Goal: Task Accomplishment & Management: Use online tool/utility

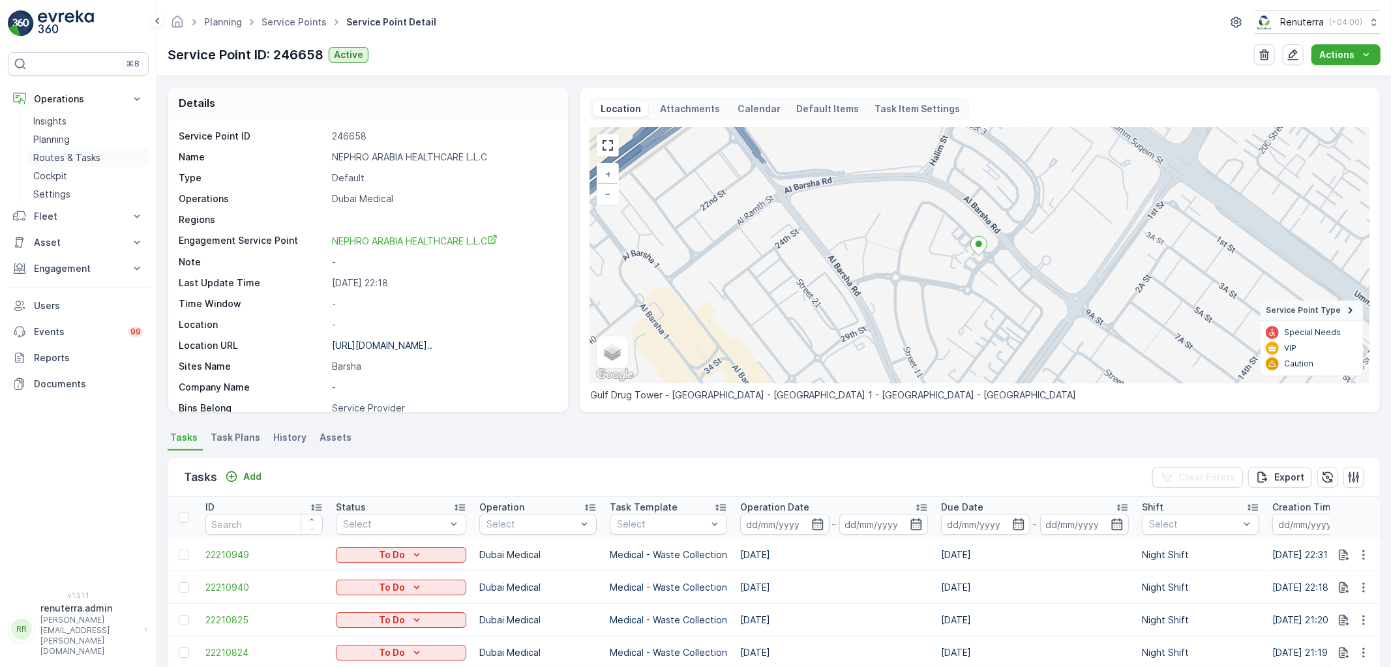
click at [113, 152] on link "Routes & Tasks" at bounding box center [88, 158] width 121 height 18
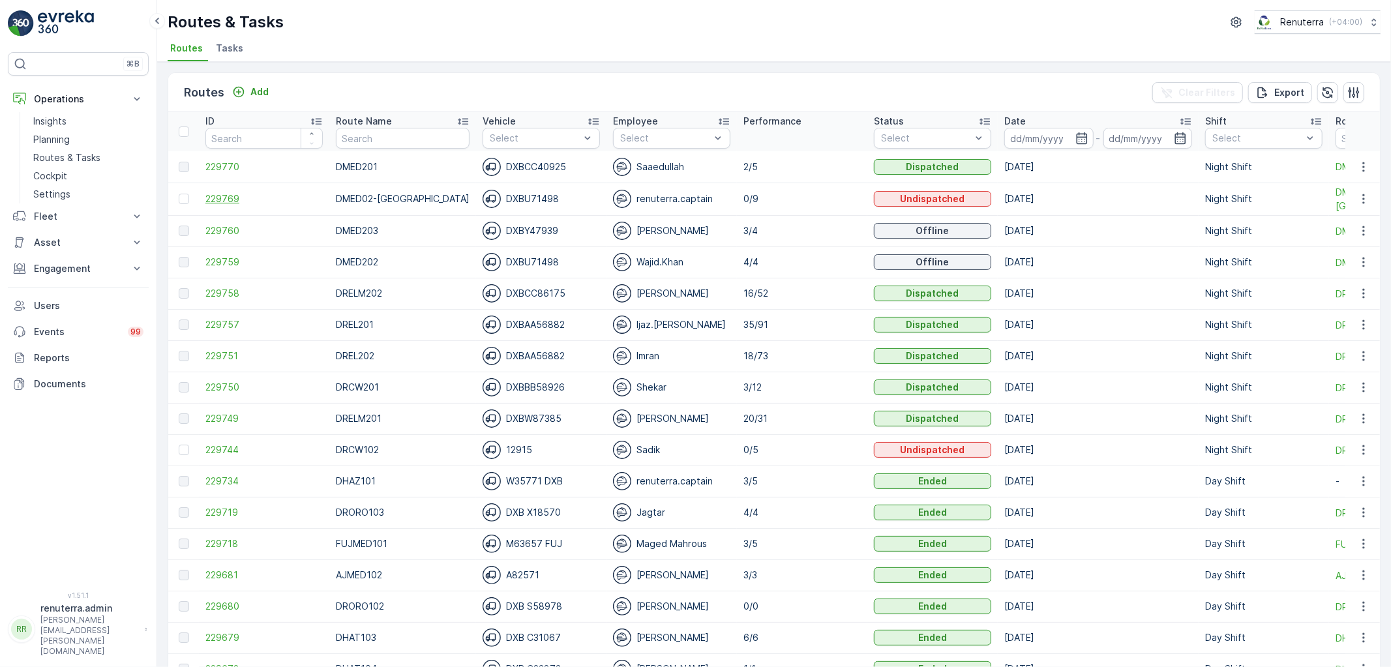
click at [212, 201] on span "229769" at bounding box center [263, 198] width 117 height 13
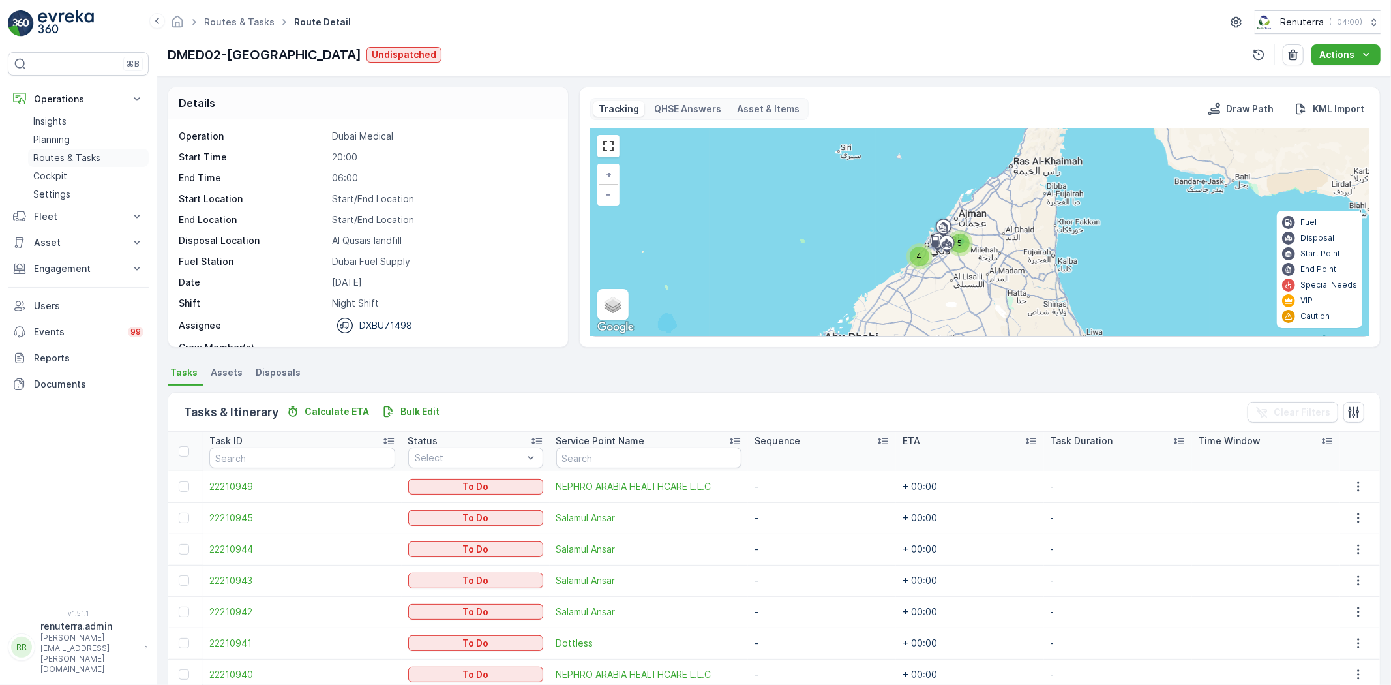
click at [46, 154] on p "Routes & Tasks" at bounding box center [66, 157] width 67 height 13
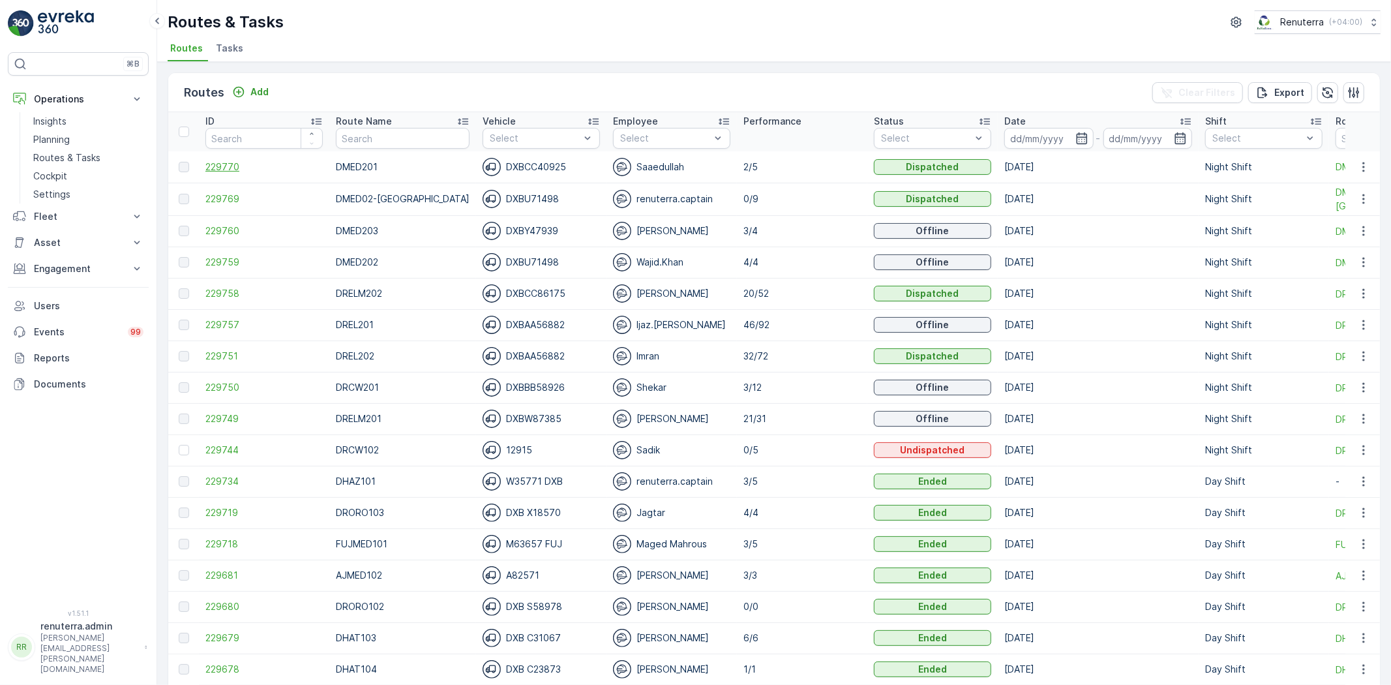
click at [233, 171] on span "229770" at bounding box center [263, 166] width 117 height 13
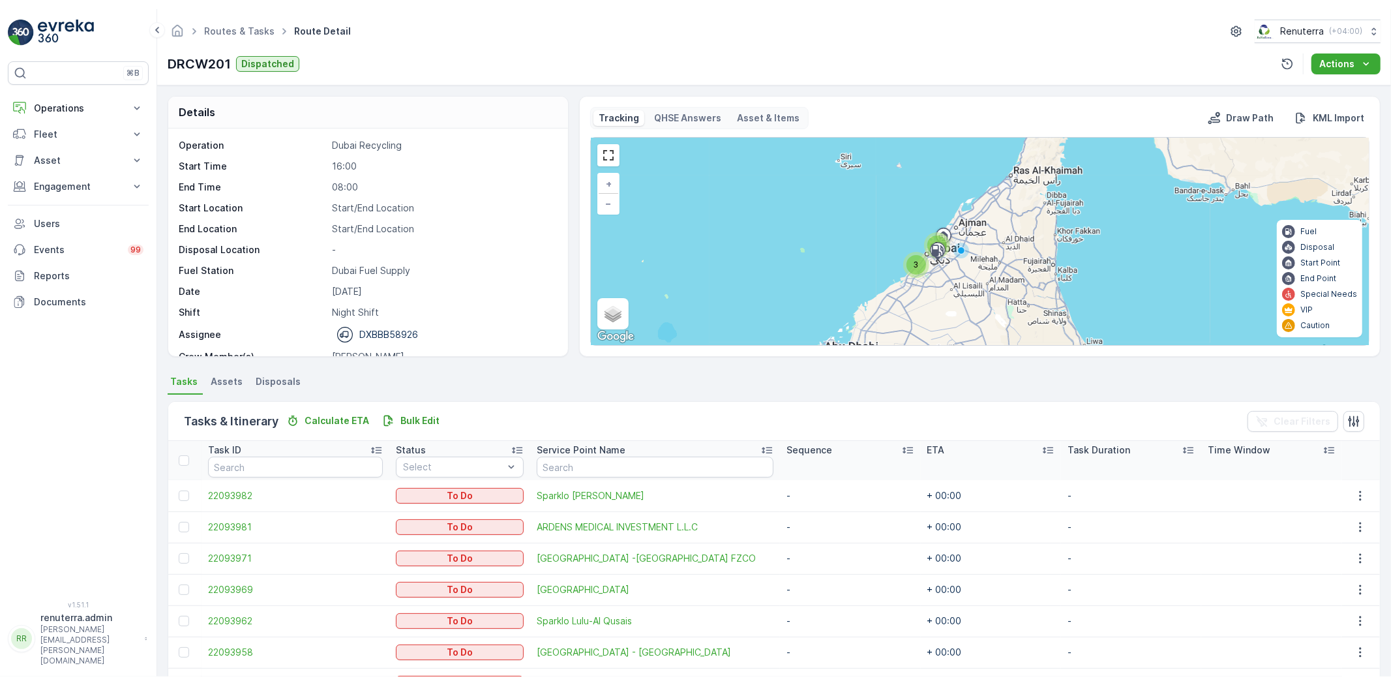
scroll to position [122, 0]
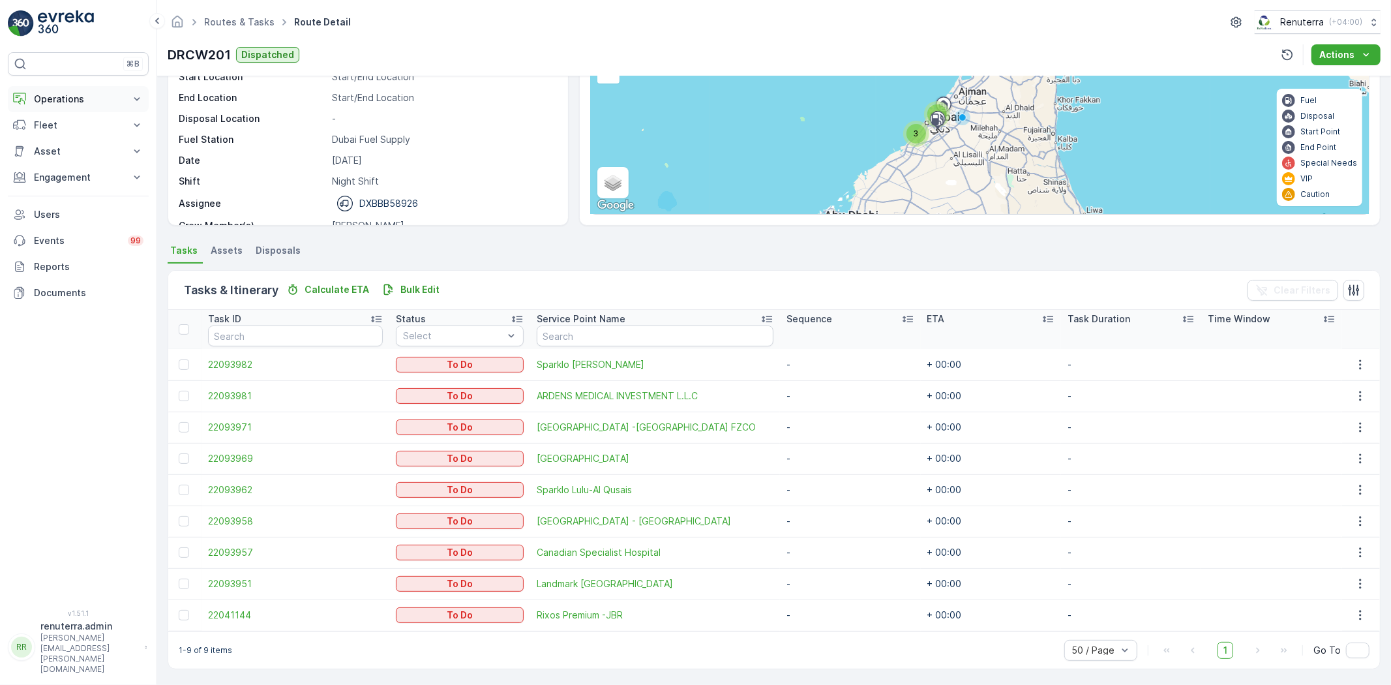
click at [42, 93] on p "Operations" at bounding box center [78, 99] width 89 height 13
click at [75, 160] on p "Routes & Tasks" at bounding box center [66, 157] width 67 height 13
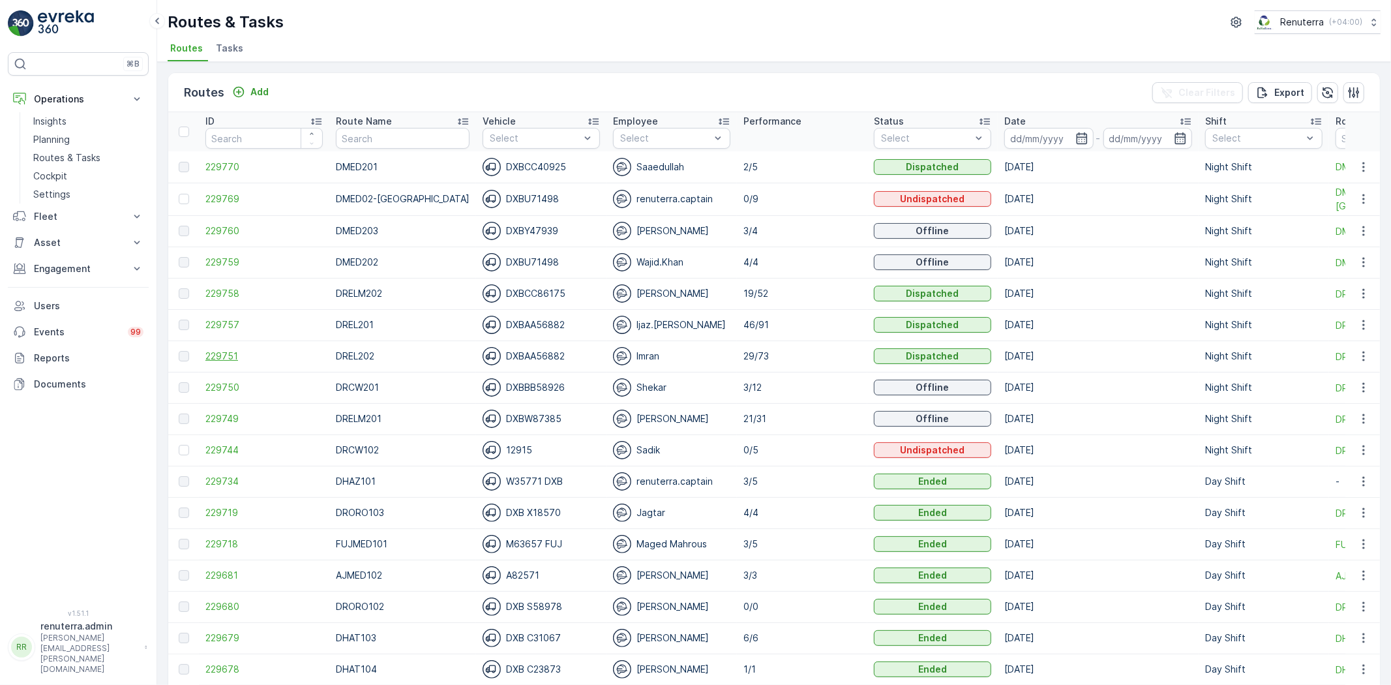
click at [235, 355] on span "229751" at bounding box center [263, 356] width 117 height 13
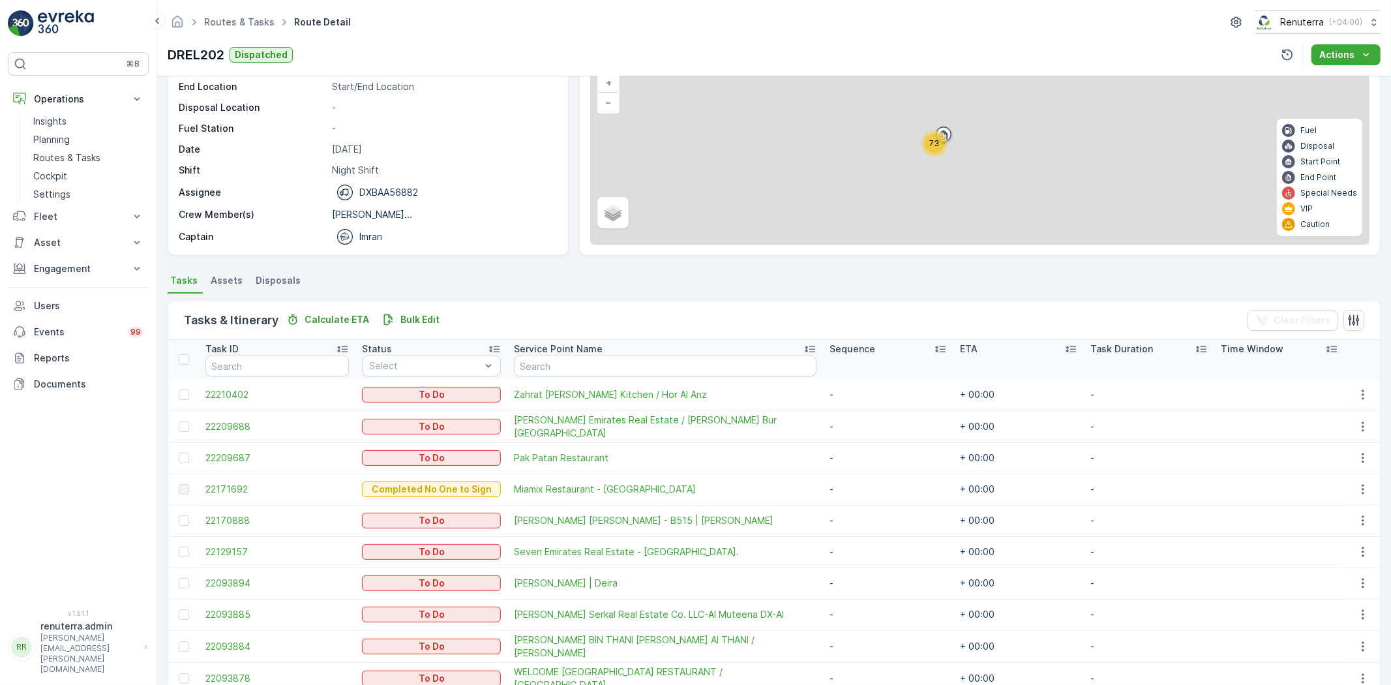
scroll to position [145, 0]
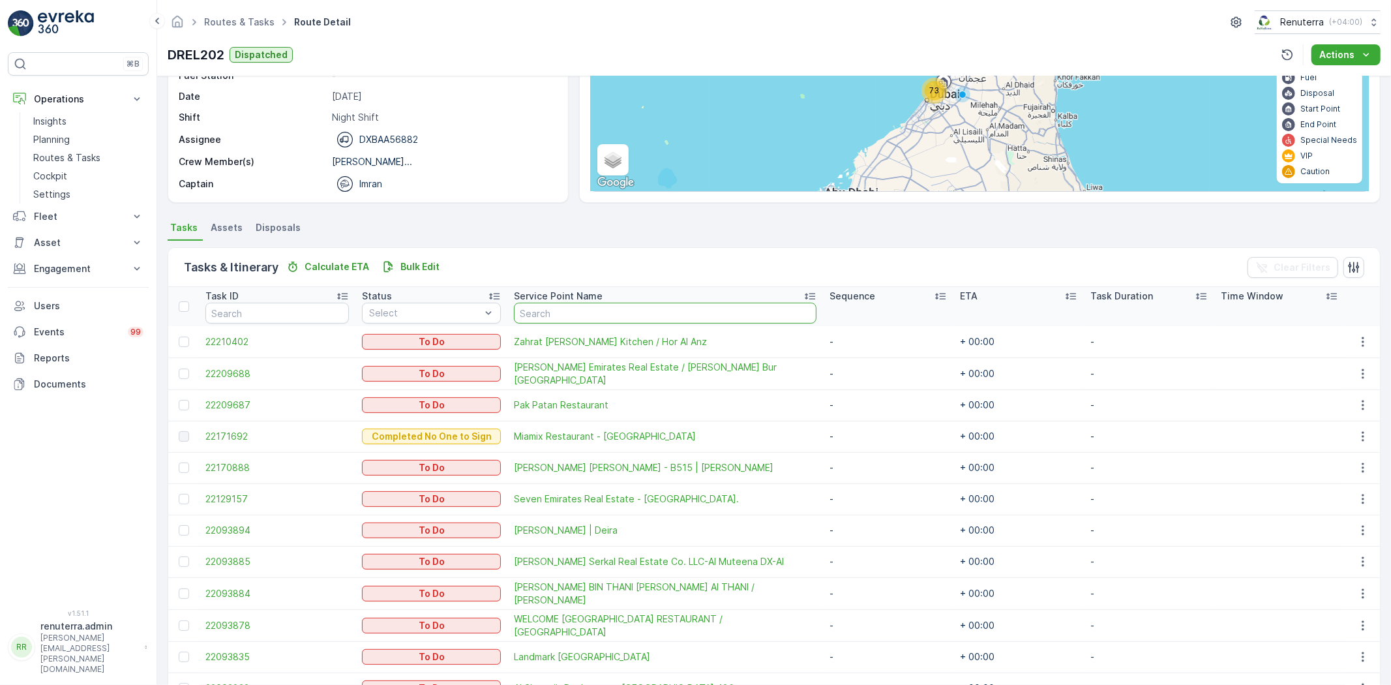
click at [540, 316] on input "text" at bounding box center [665, 313] width 303 height 21
type input "[PERSON_NAME]"
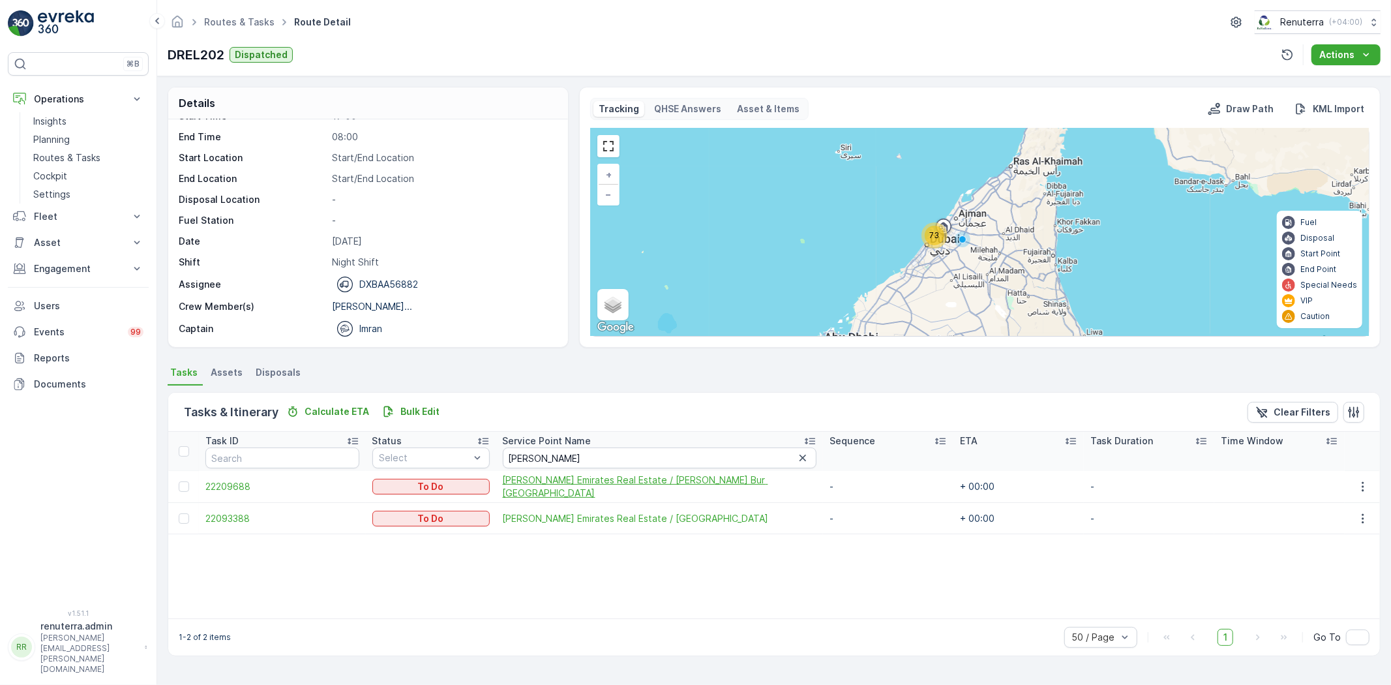
click at [650, 487] on span "[PERSON_NAME] Emirates Real Estate / [PERSON_NAME] Bur [GEOGRAPHIC_DATA]" at bounding box center [660, 487] width 314 height 26
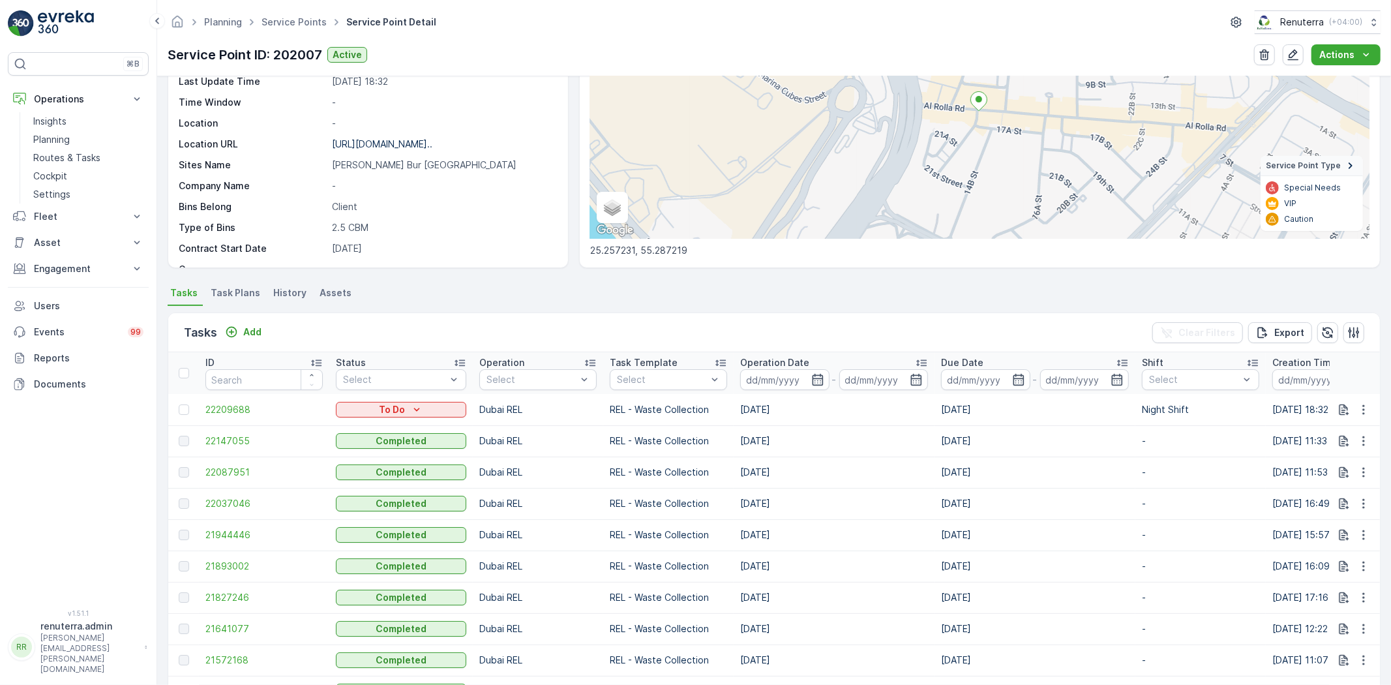
scroll to position [201, 0]
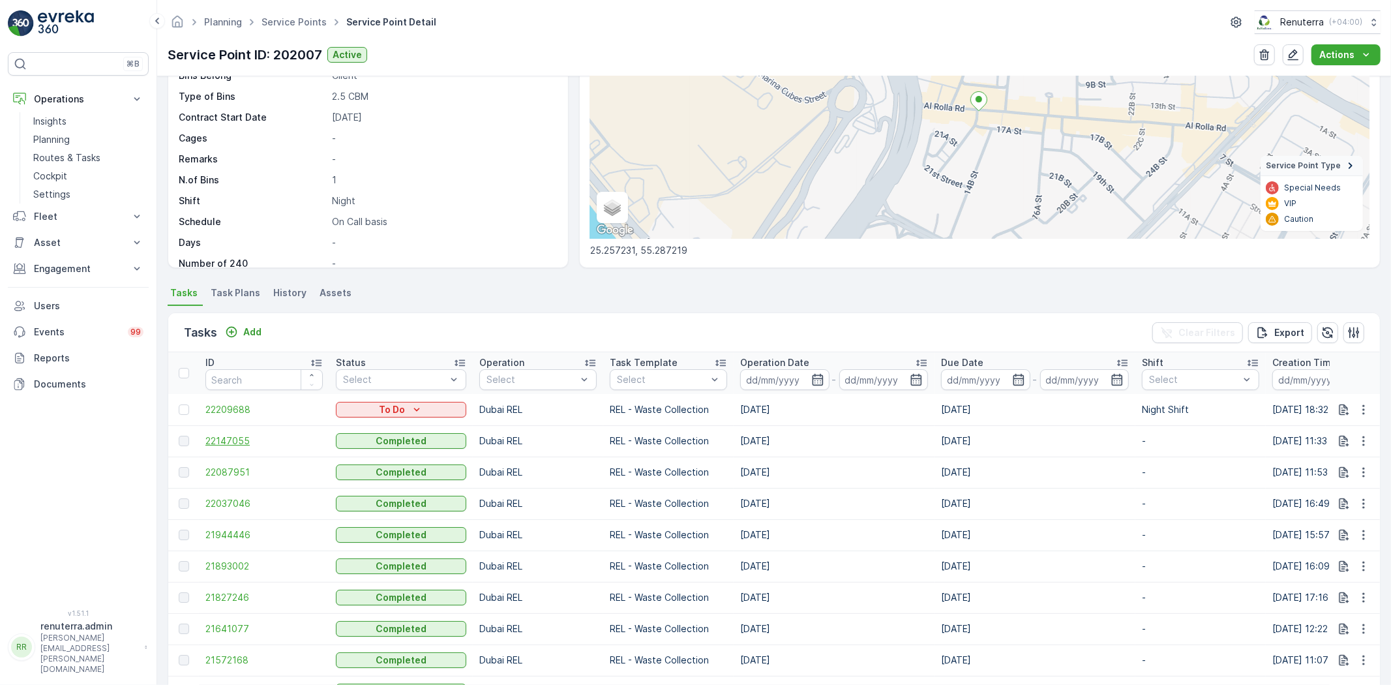
click at [217, 439] on span "22147055" at bounding box center [263, 440] width 117 height 13
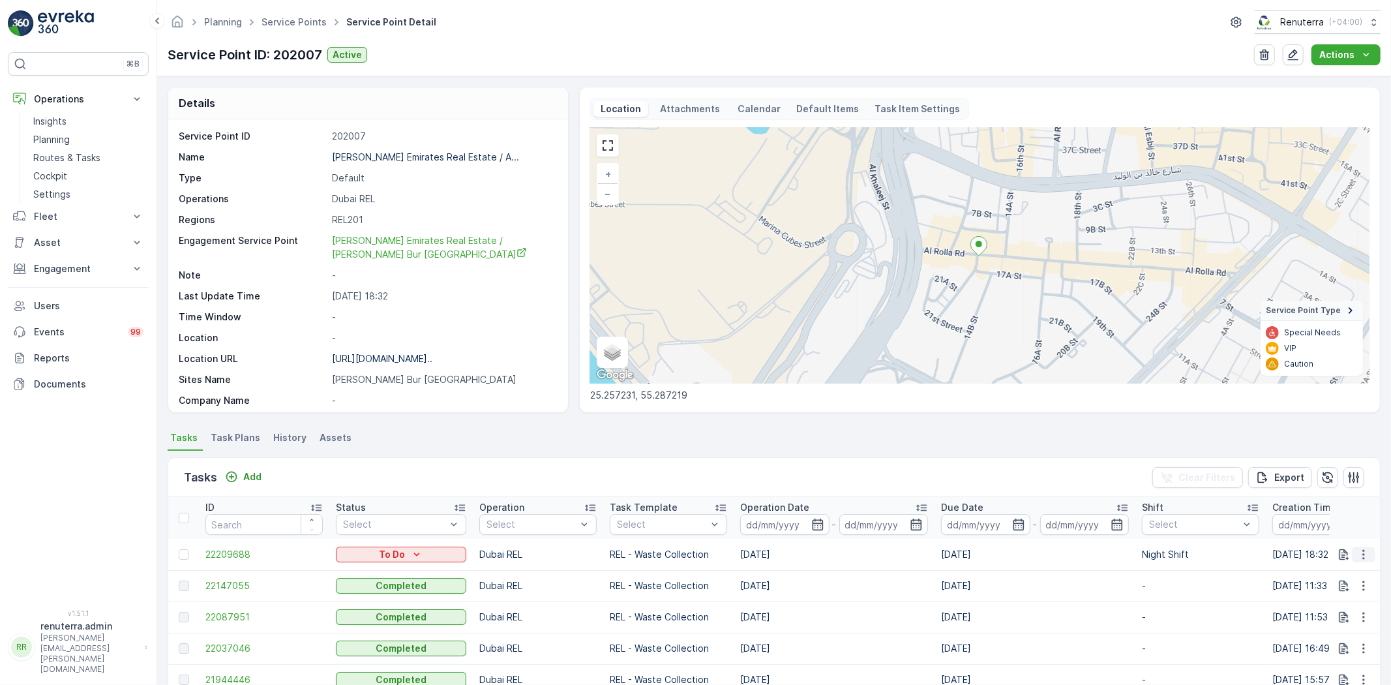
click at [1358, 552] on icon "button" at bounding box center [1363, 554] width 13 height 13
click at [1353, 611] on span "Change Route" at bounding box center [1330, 609] width 63 height 13
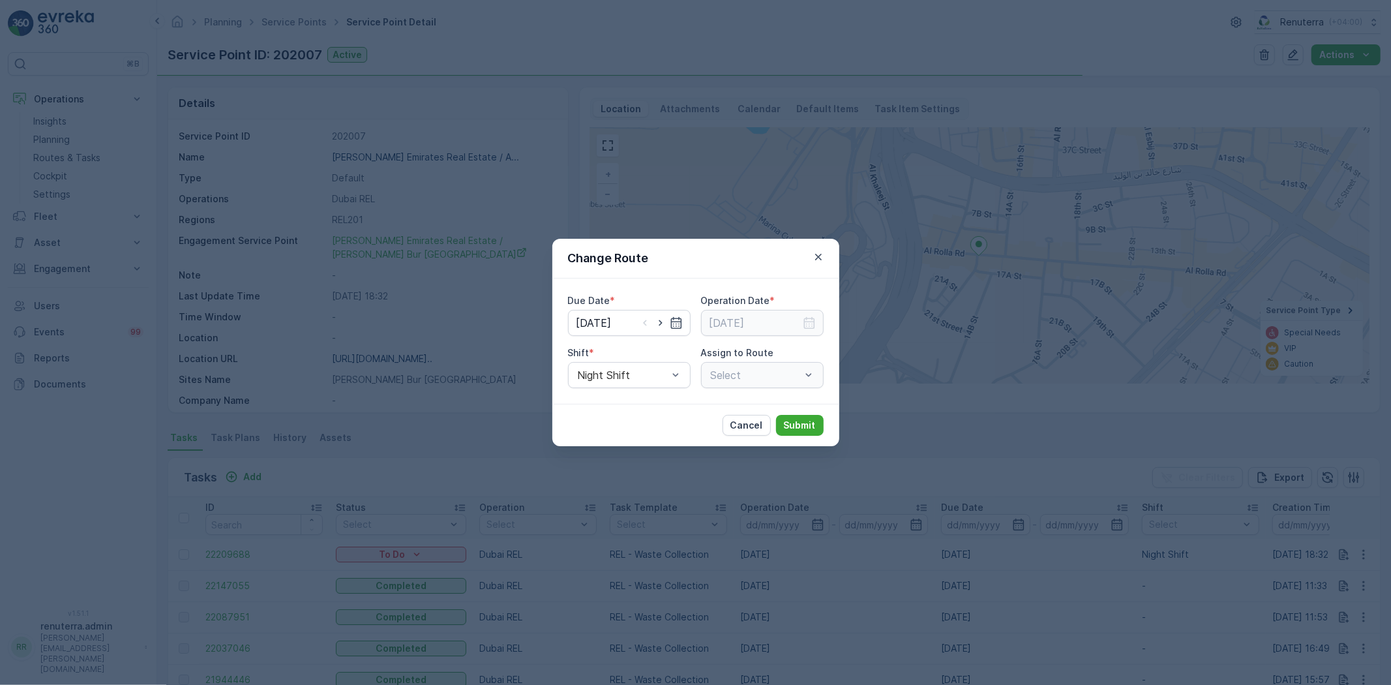
type input "[DATE]"
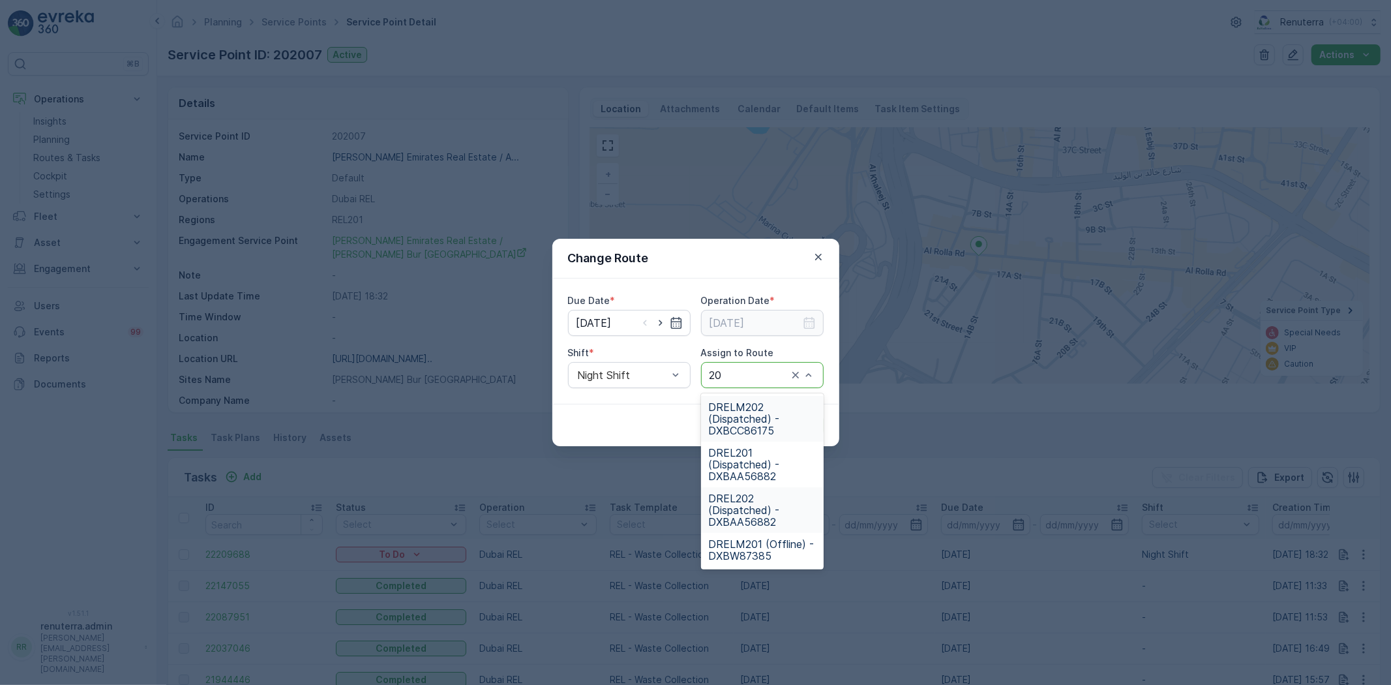
type input "201"
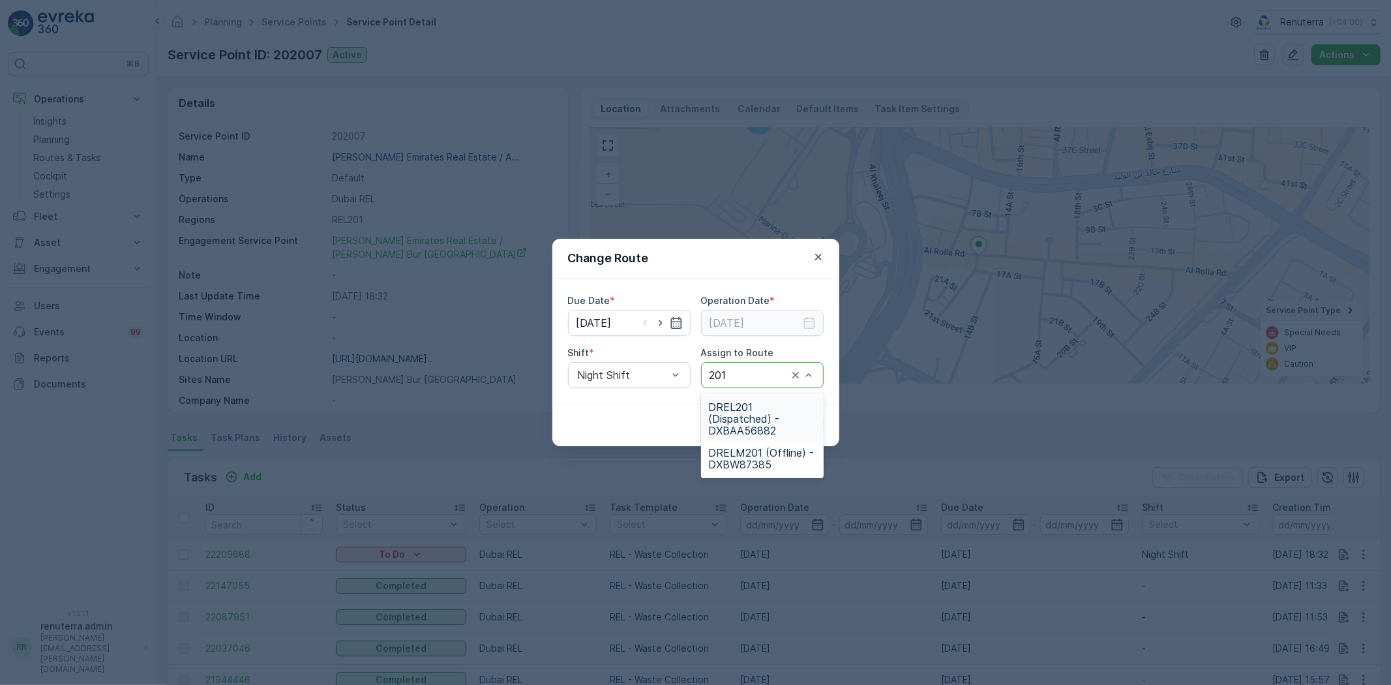
click at [746, 418] on span "DREL201 (Dispatched) - DXBAA56882" at bounding box center [762, 418] width 107 height 35
click at [807, 424] on p "Submit" at bounding box center [800, 425] width 32 height 13
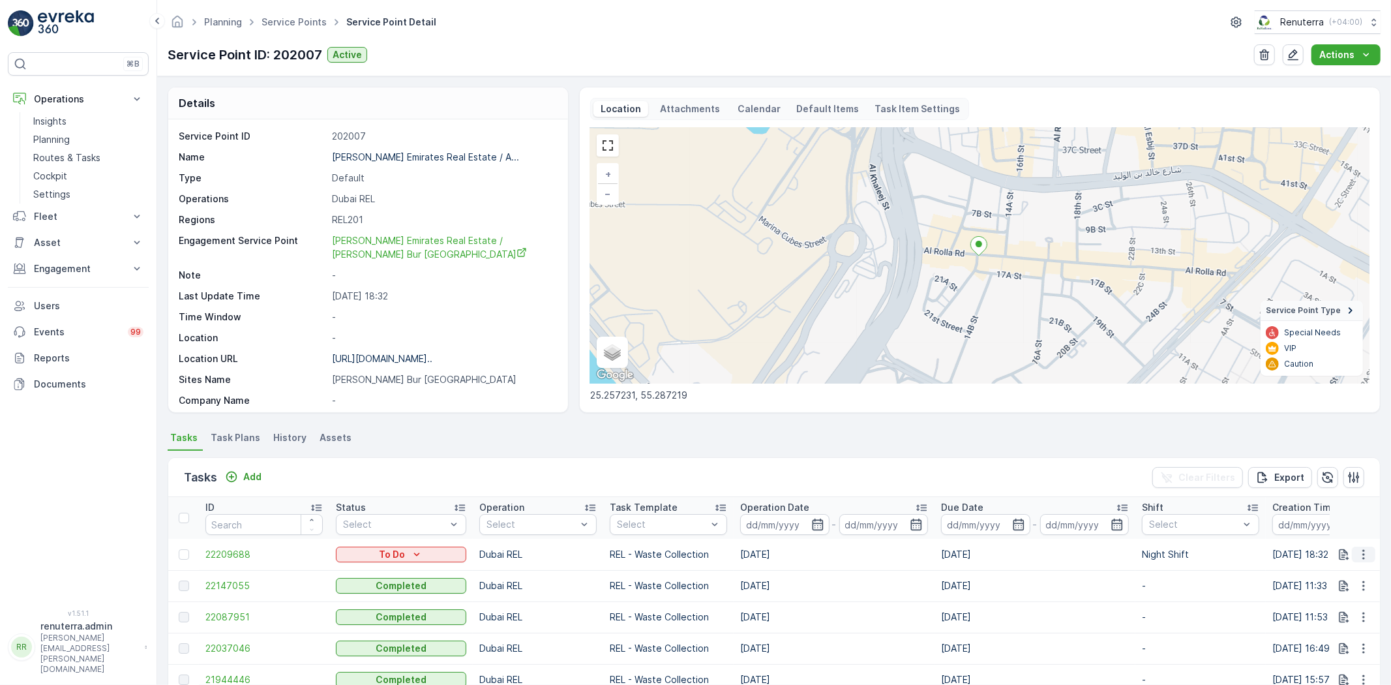
click at [1357, 562] on button "button" at bounding box center [1363, 555] width 23 height 16
click at [1337, 610] on span "Change Route" at bounding box center [1330, 609] width 63 height 13
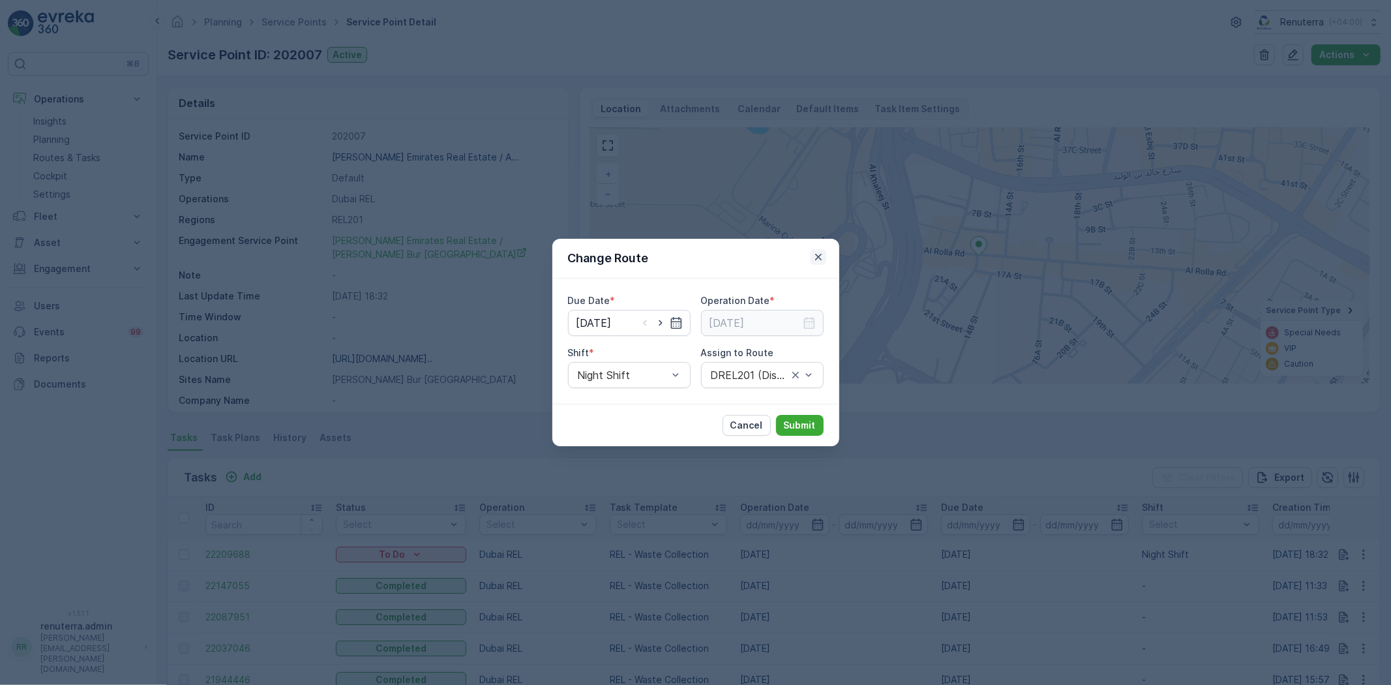
click at [817, 253] on icon "button" at bounding box center [818, 256] width 13 height 13
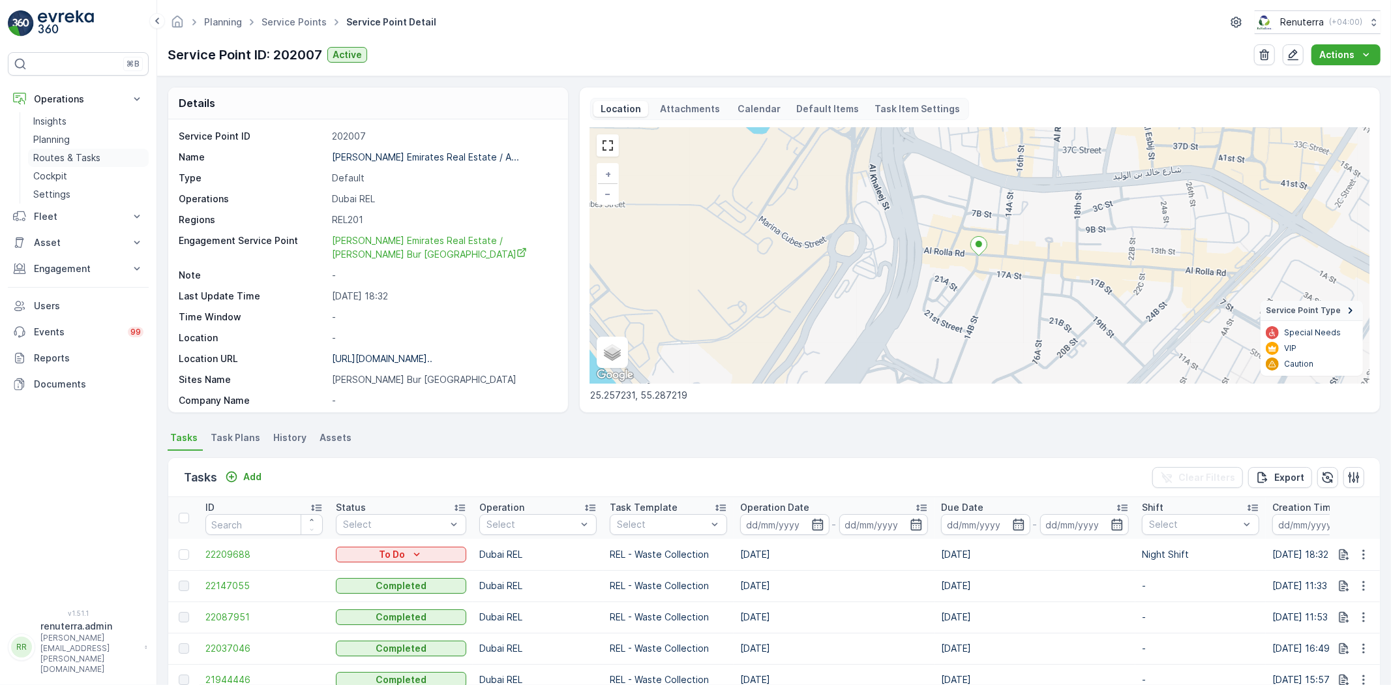
click at [61, 160] on p "Routes & Tasks" at bounding box center [66, 157] width 67 height 13
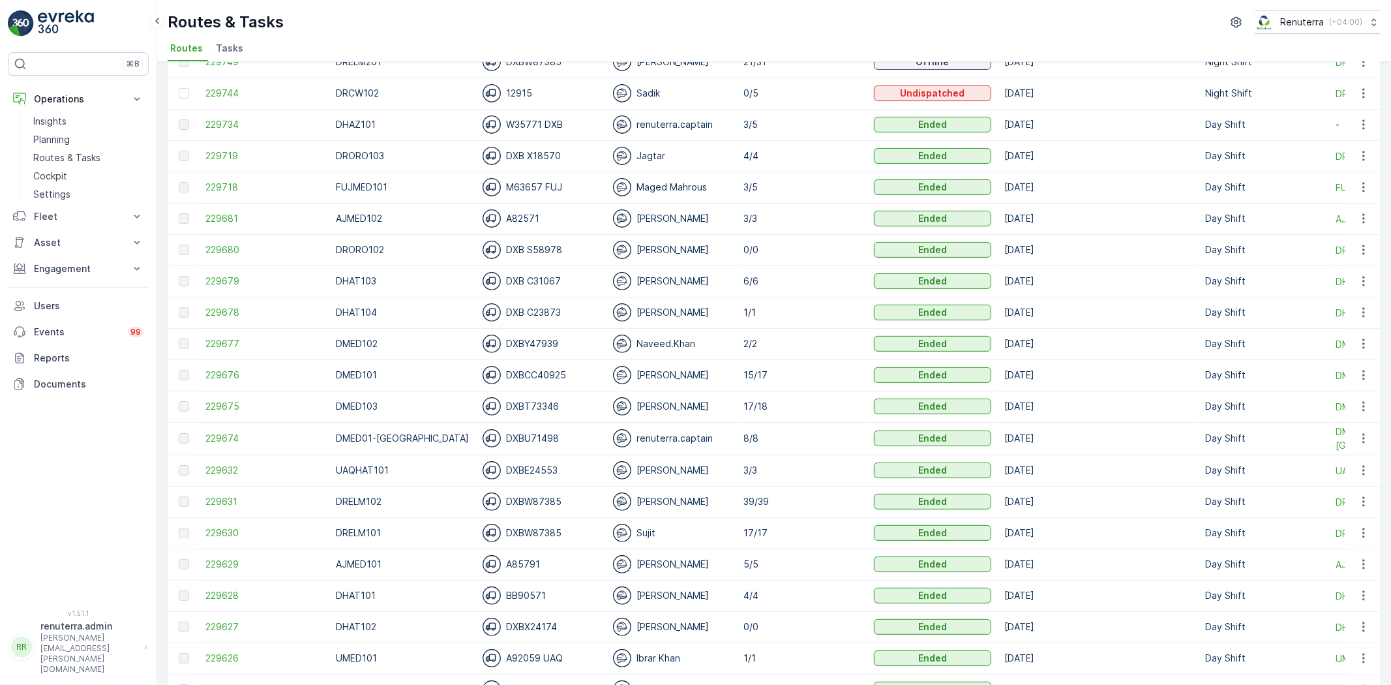
scroll to position [362, 0]
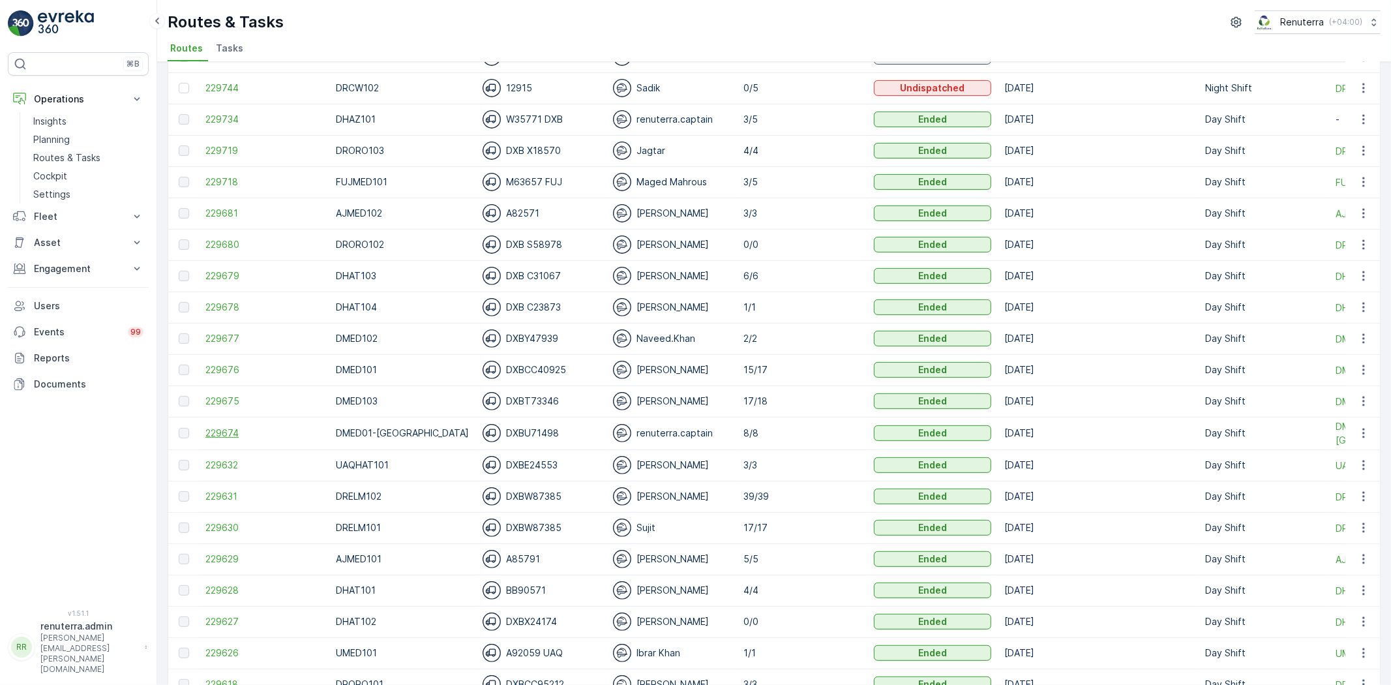
click at [219, 432] on span "229674" at bounding box center [263, 433] width 117 height 13
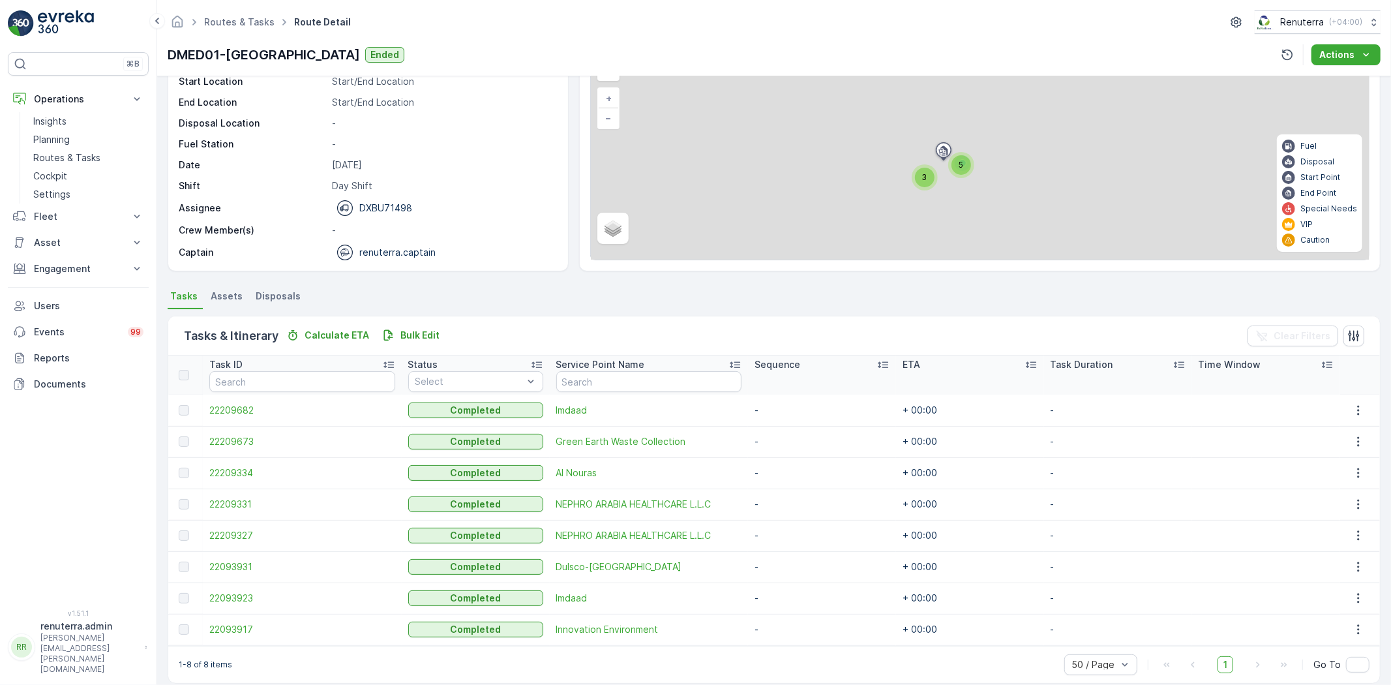
scroll to position [91, 0]
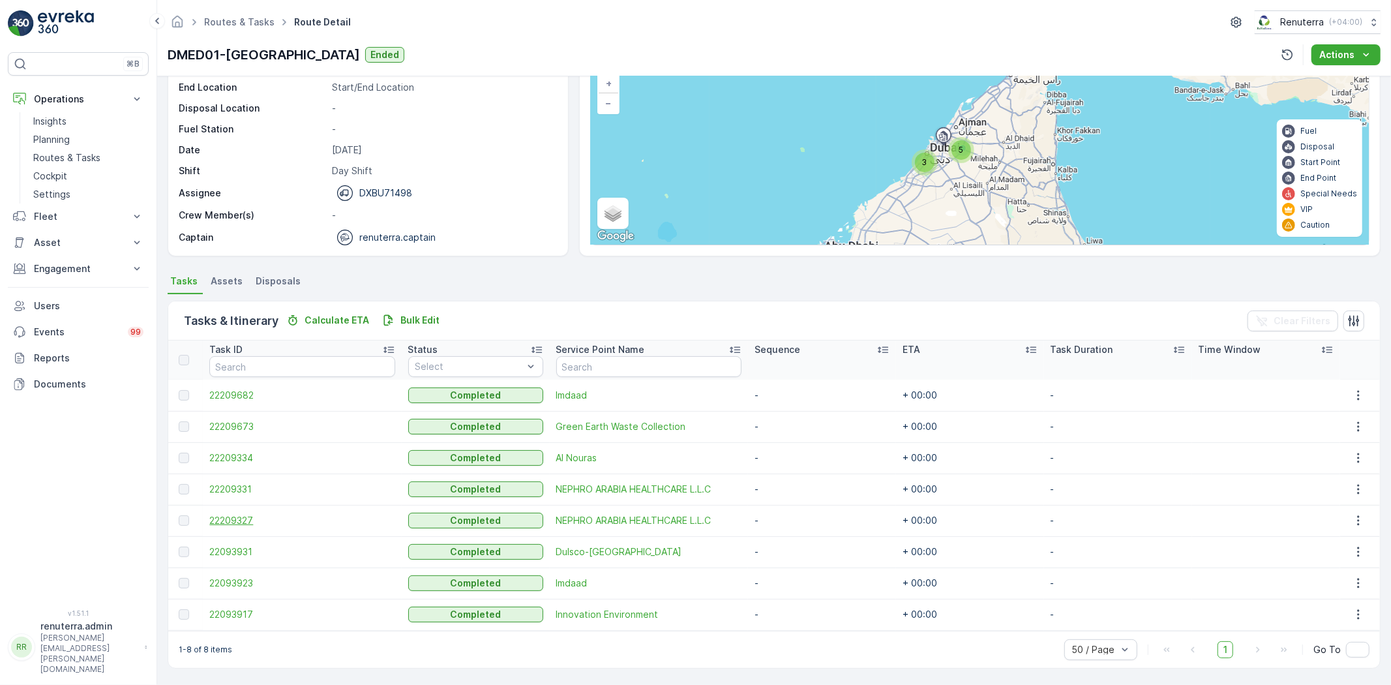
click at [233, 514] on span "22209327" at bounding box center [301, 520] width 185 height 13
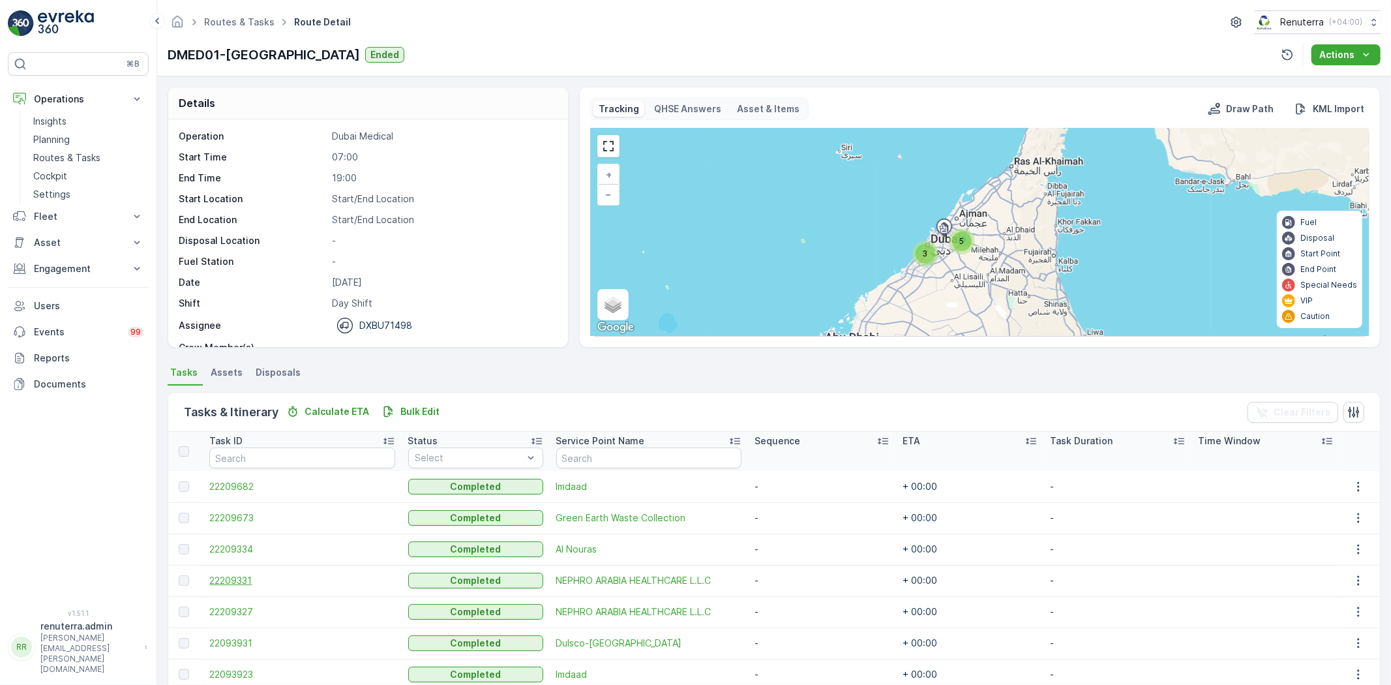
click at [233, 576] on span "22209331" at bounding box center [301, 580] width 185 height 13
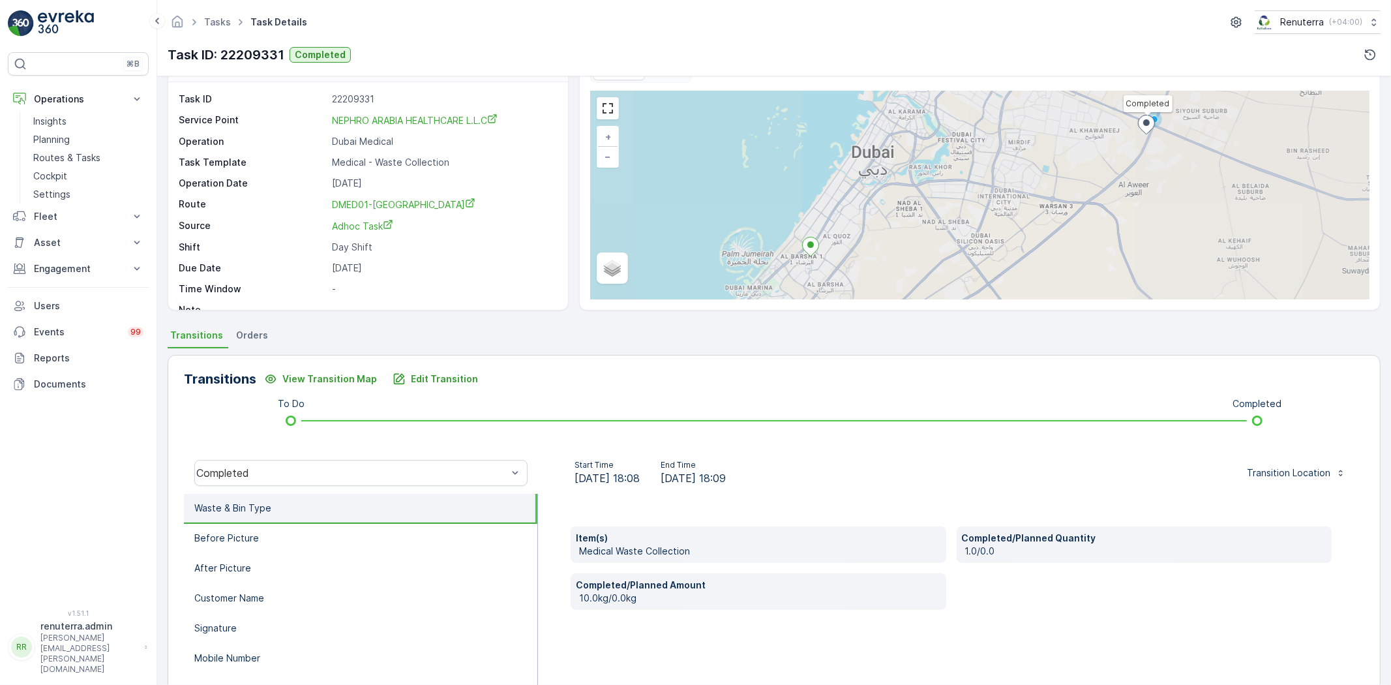
scroll to position [72, 0]
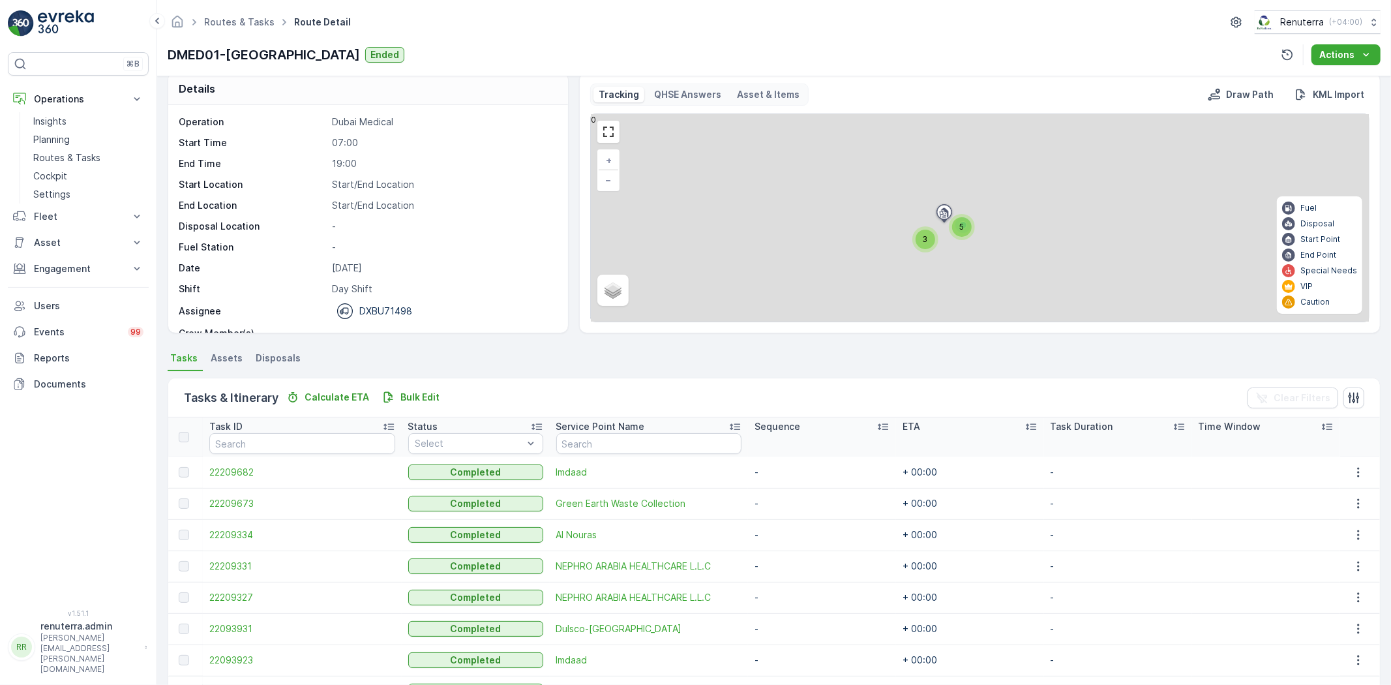
scroll to position [72, 0]
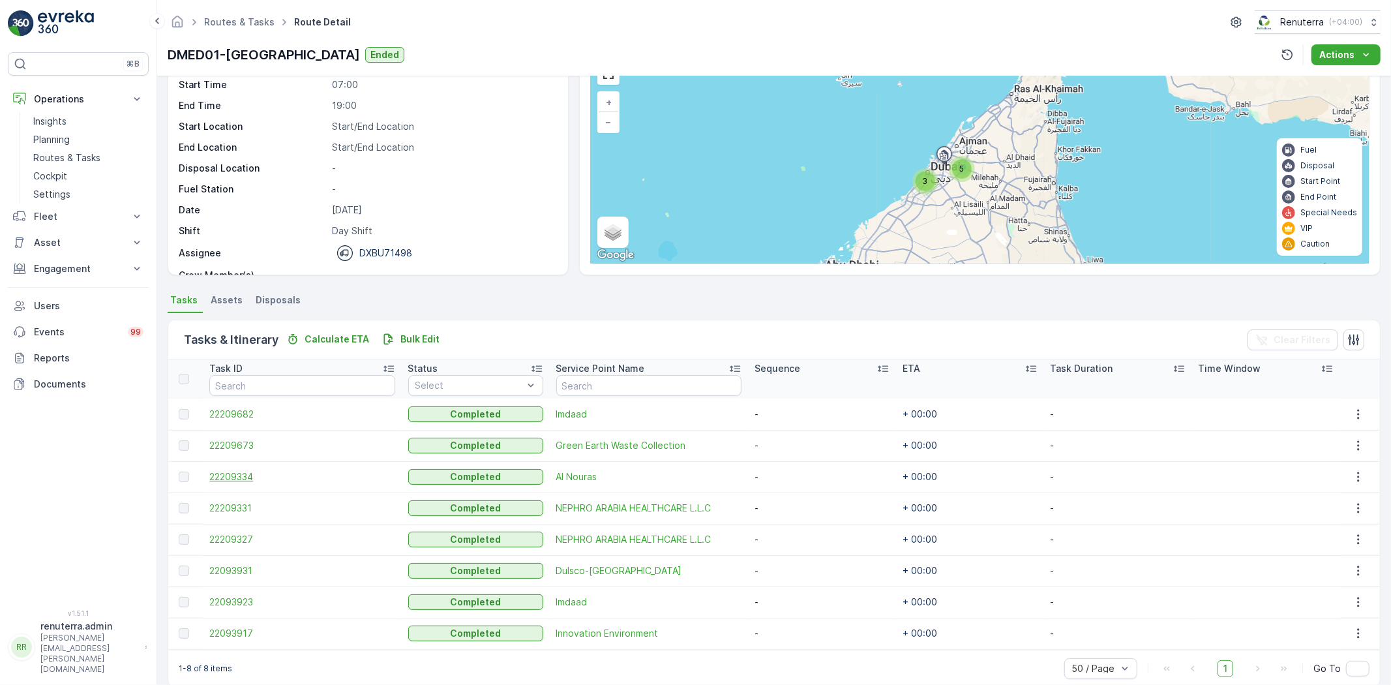
click at [239, 474] on span "22209334" at bounding box center [301, 476] width 185 height 13
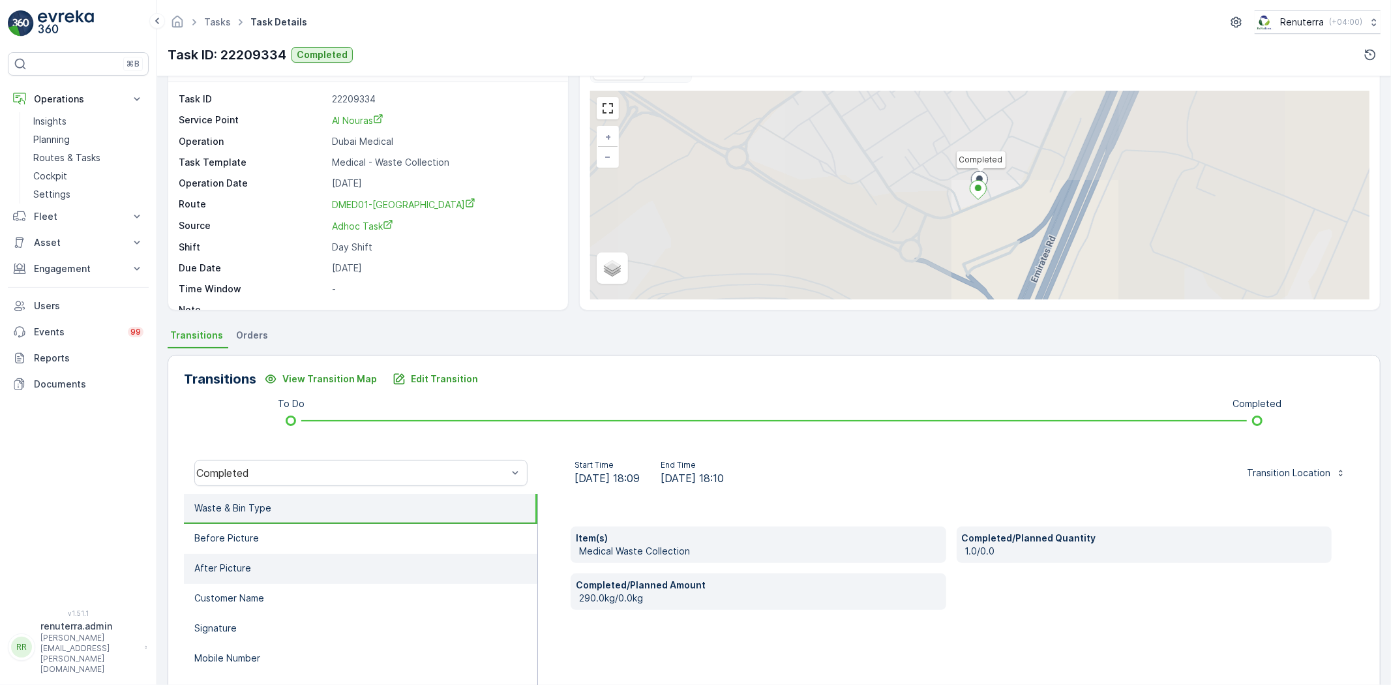
scroll to position [72, 0]
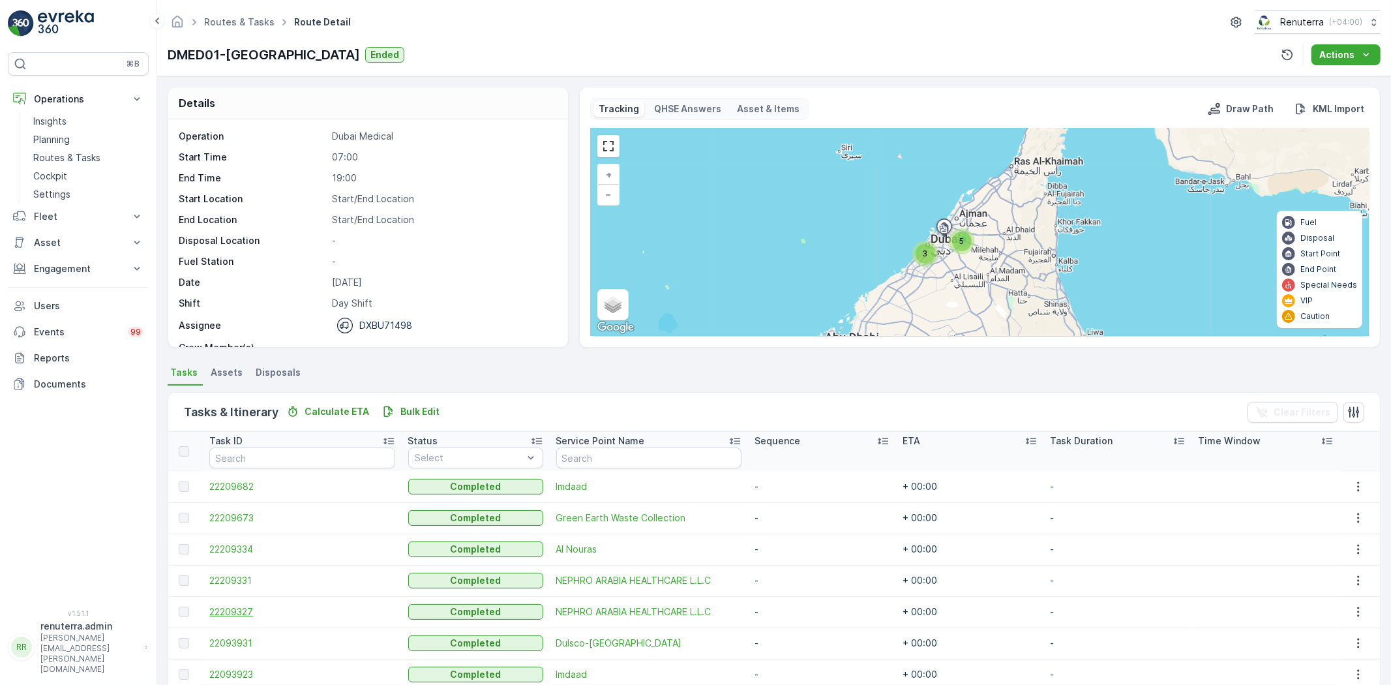
click at [248, 611] on span "22209327" at bounding box center [301, 611] width 185 height 13
click at [241, 515] on span "22209673" at bounding box center [301, 517] width 185 height 13
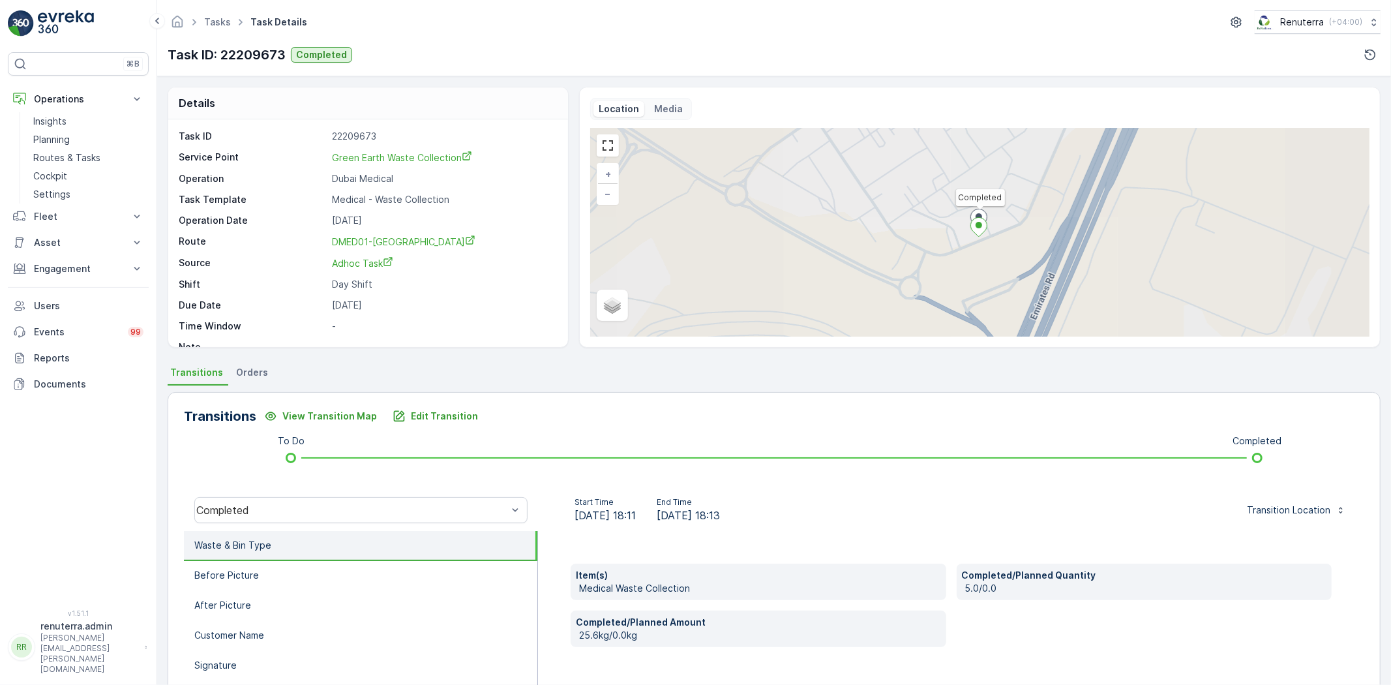
scroll to position [72, 0]
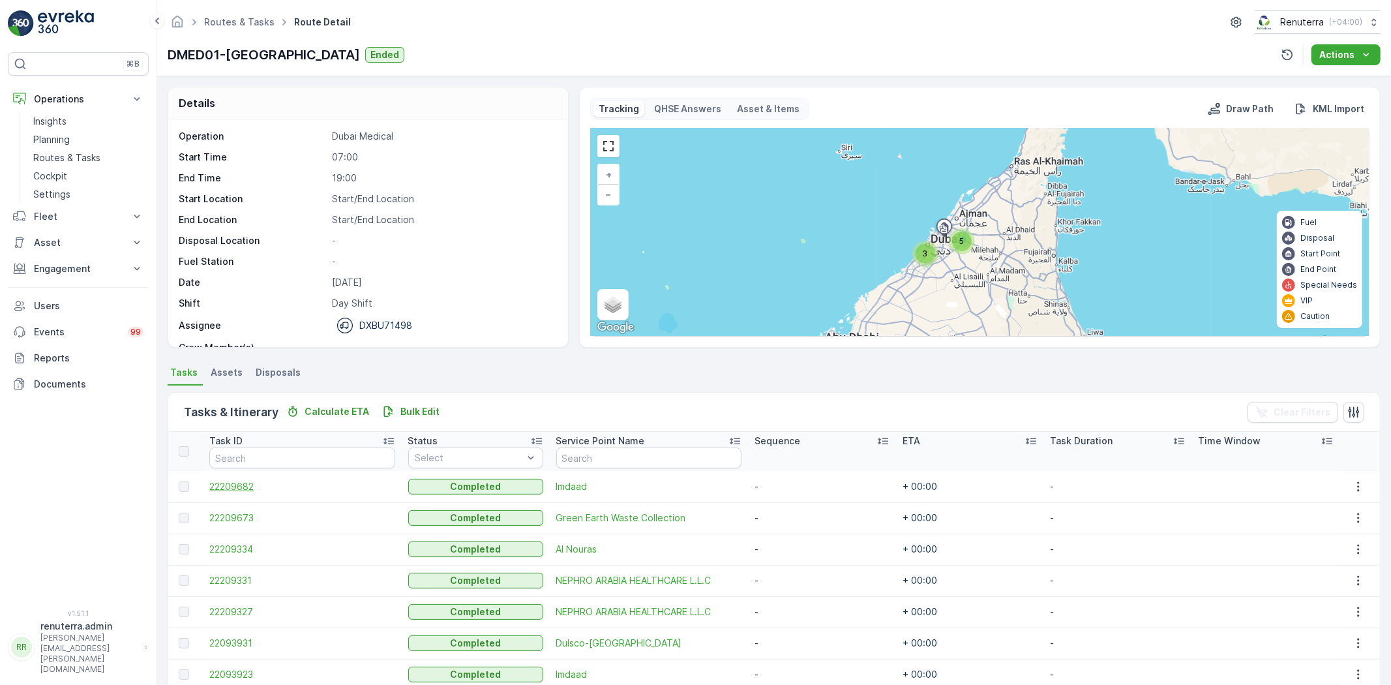
click at [245, 484] on span "22209682" at bounding box center [301, 486] width 185 height 13
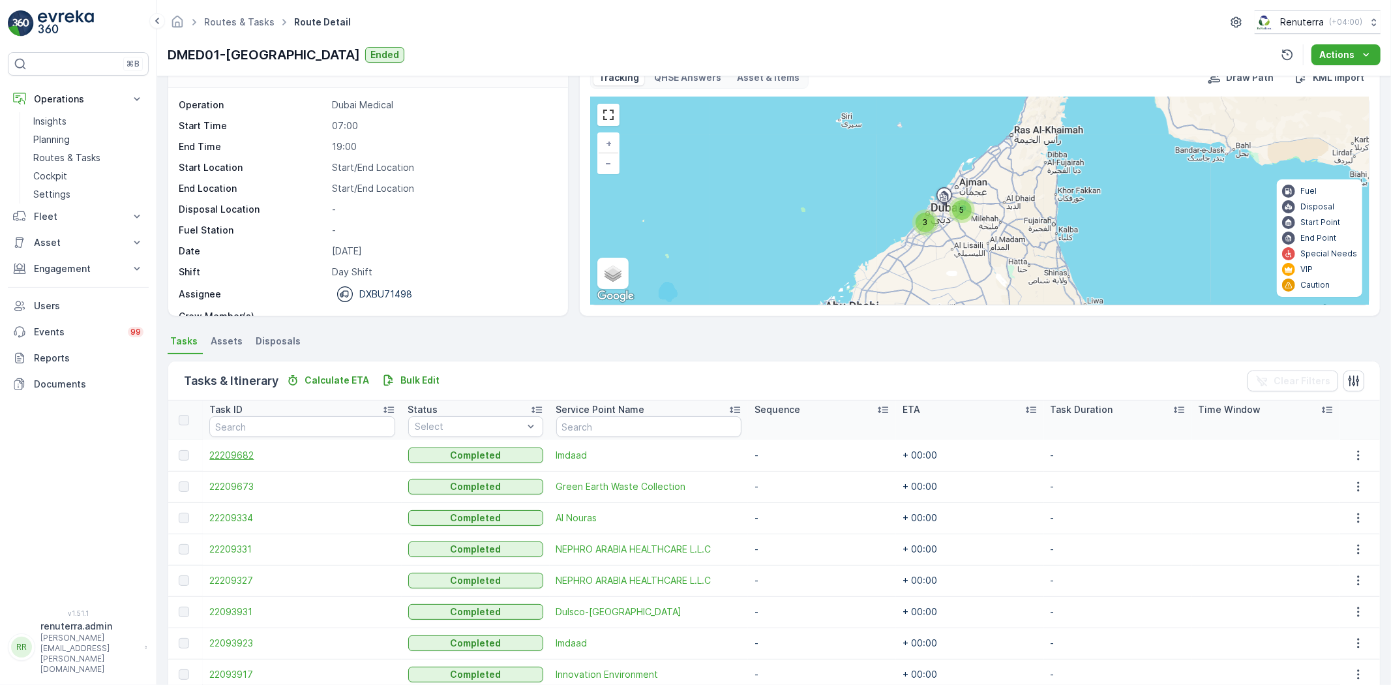
scroll to position [72, 0]
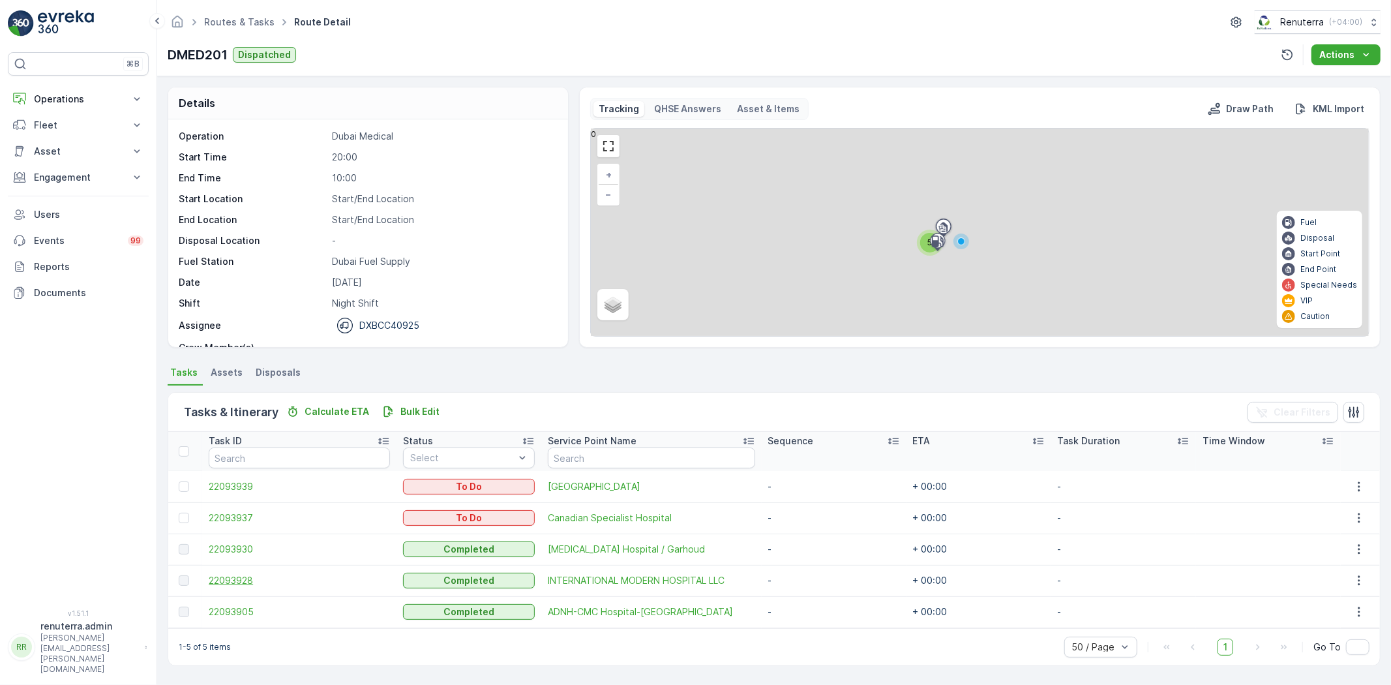
click at [230, 576] on span "22093928" at bounding box center [299, 580] width 181 height 13
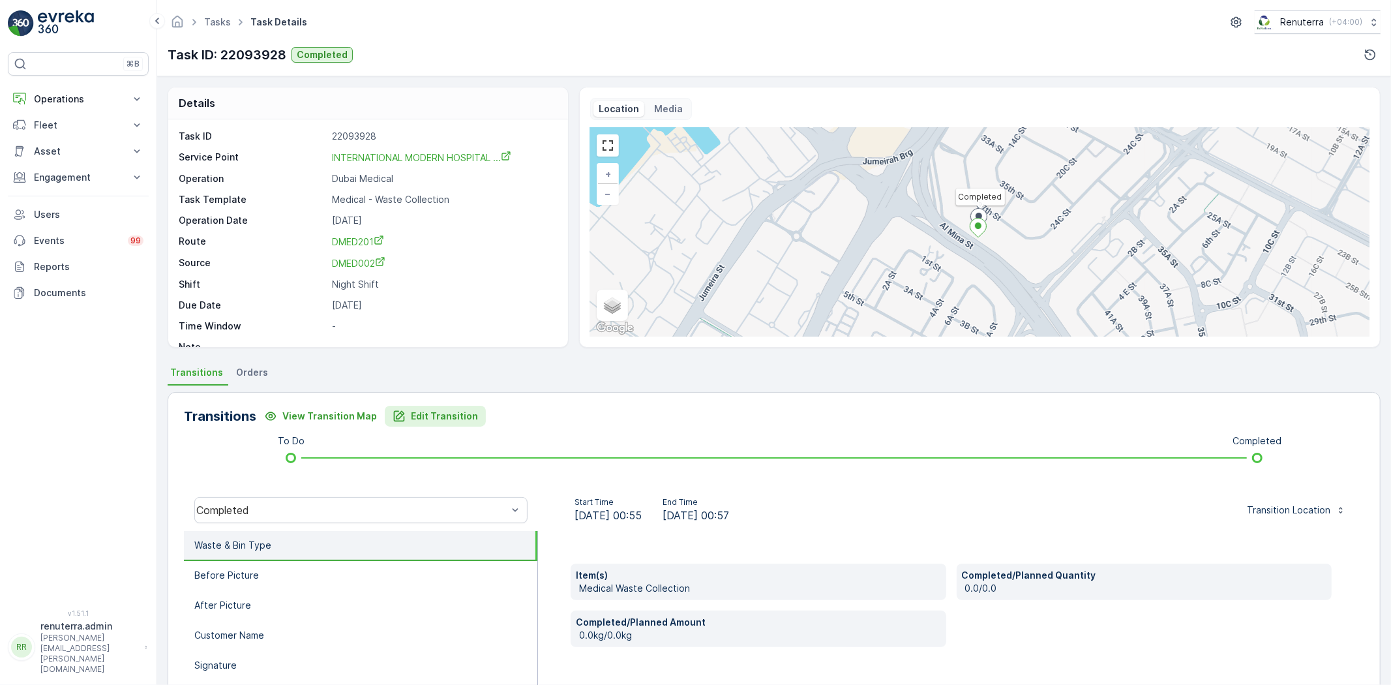
click at [439, 414] on p "Edit Transition" at bounding box center [444, 416] width 67 height 13
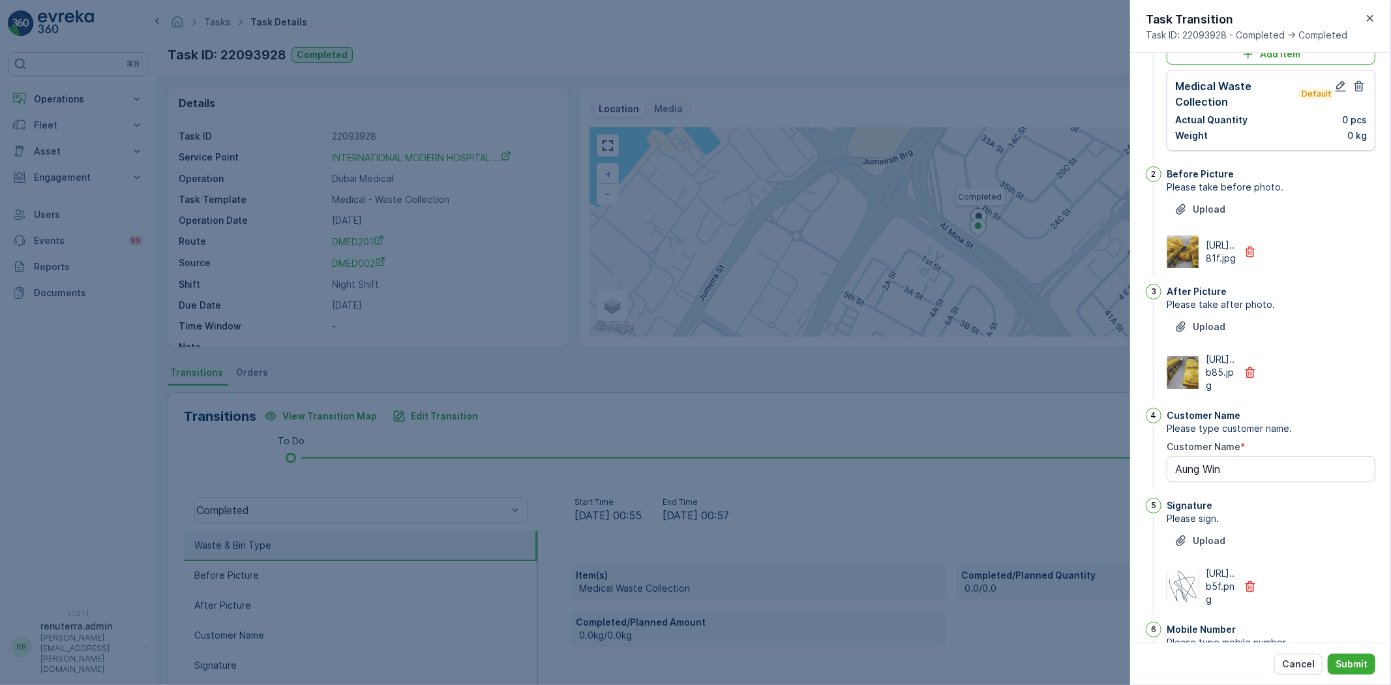
scroll to position [72, 0]
click at [1290, 657] on button "Cancel" at bounding box center [1298, 664] width 48 height 21
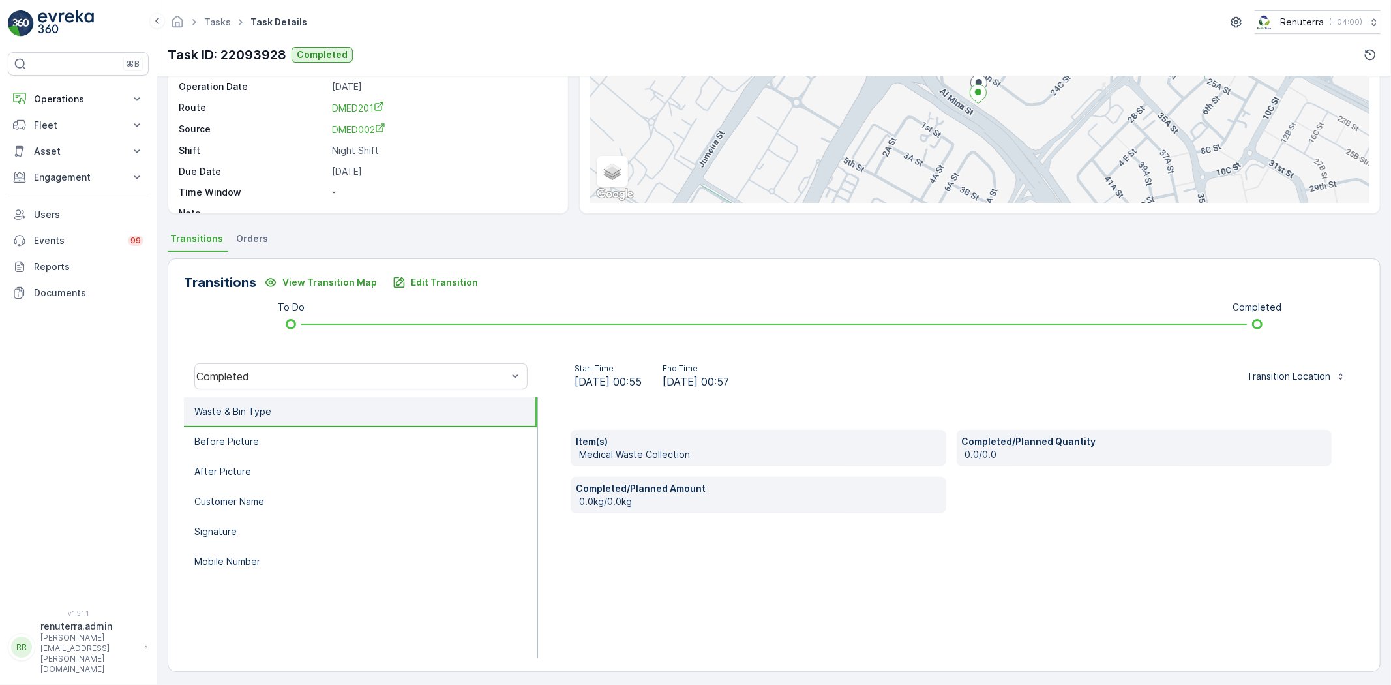
scroll to position [137, 0]
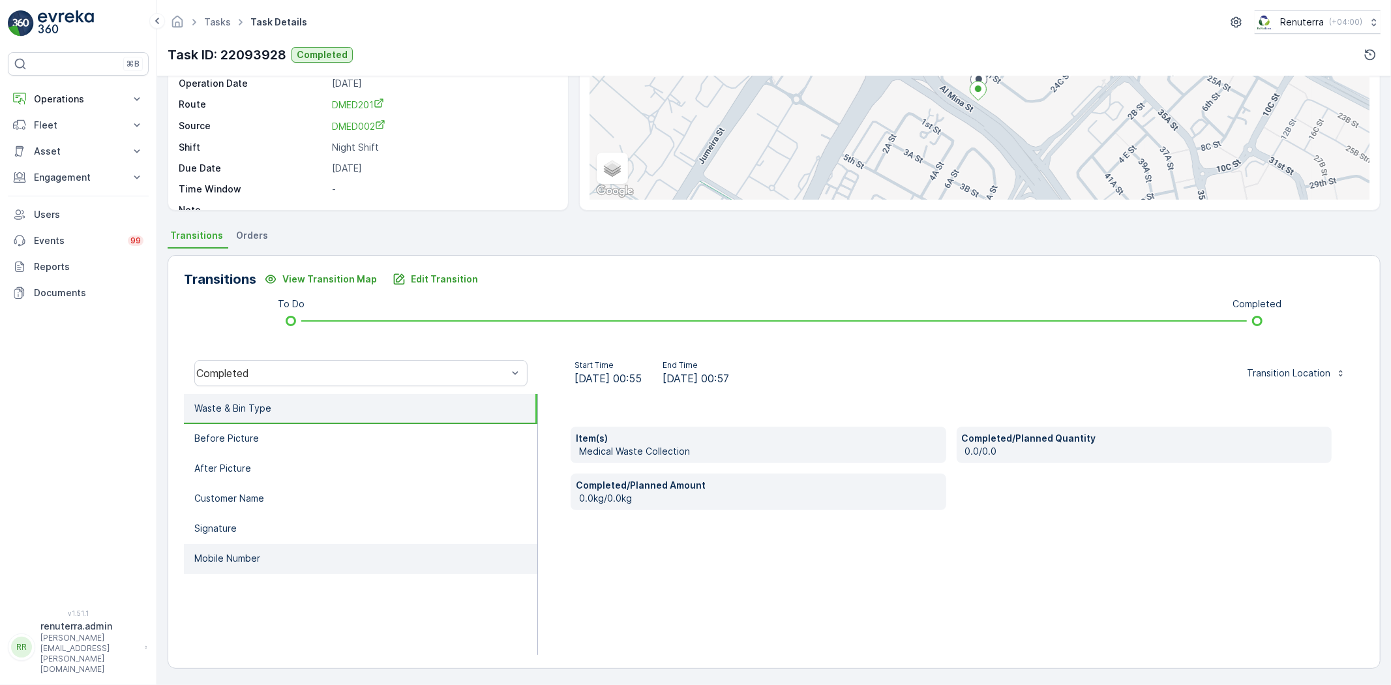
click at [305, 549] on li "Mobile Number" at bounding box center [361, 559] width 354 height 30
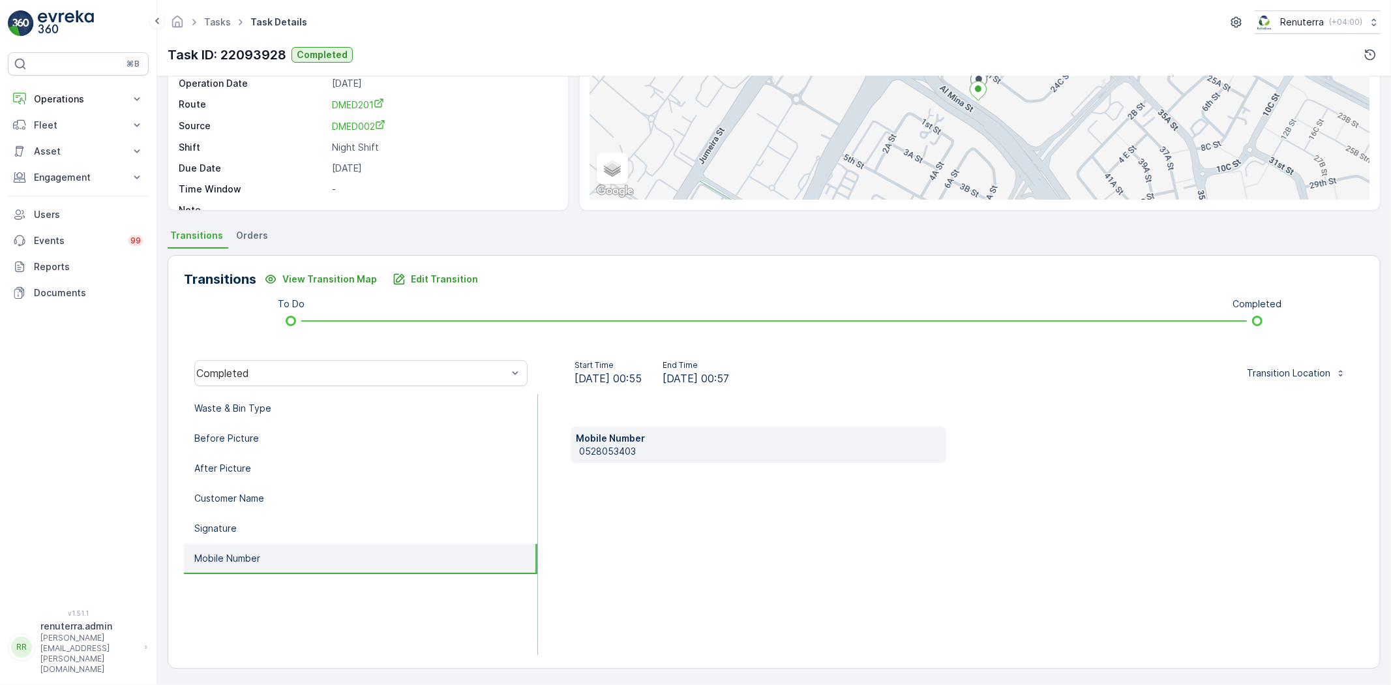
drag, startPoint x: 577, startPoint y: 448, endPoint x: 668, endPoint y: 444, distance: 91.4
click at [668, 444] on div "Mobile Number 0528053403" at bounding box center [759, 445] width 376 height 37
drag, startPoint x: 646, startPoint y: 454, endPoint x: 602, endPoint y: 449, distance: 44.7
click at [574, 458] on div "Mobile Number 0528053403" at bounding box center [759, 445] width 376 height 37
copy p "0528053403"
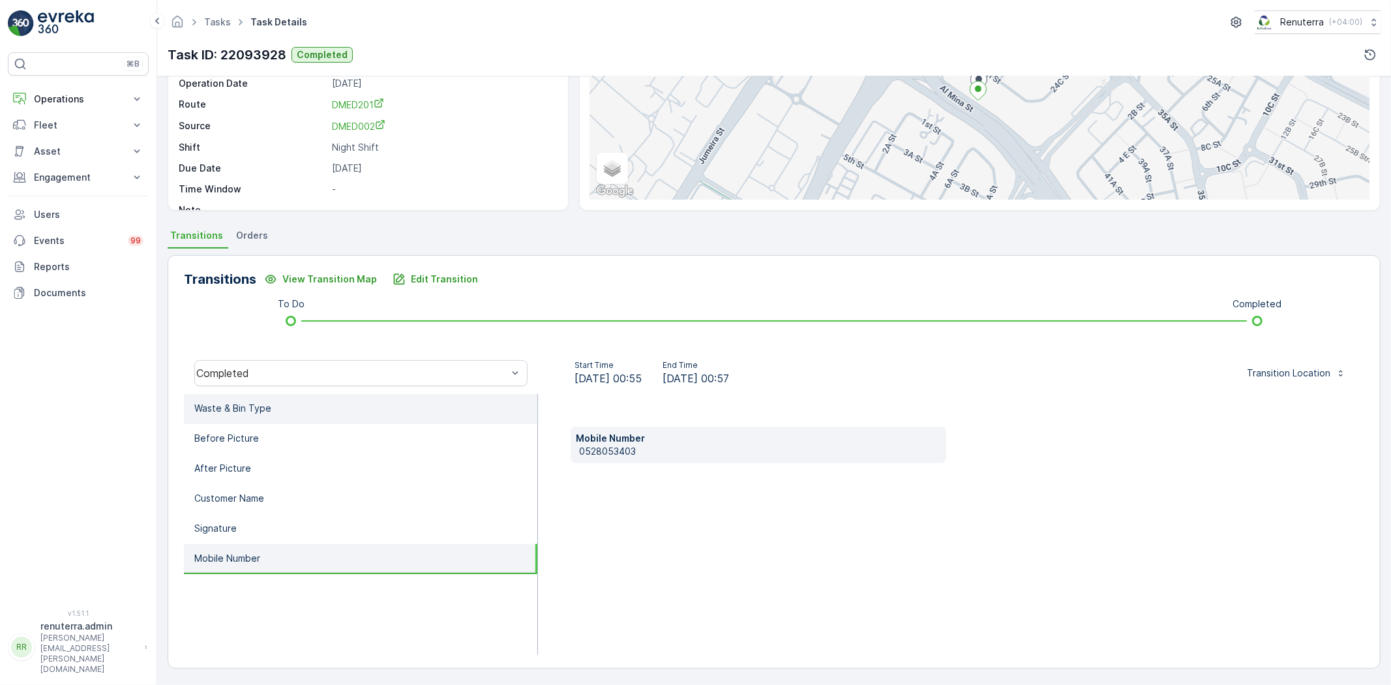
click at [304, 414] on li "Waste & Bin Type" at bounding box center [361, 409] width 354 height 30
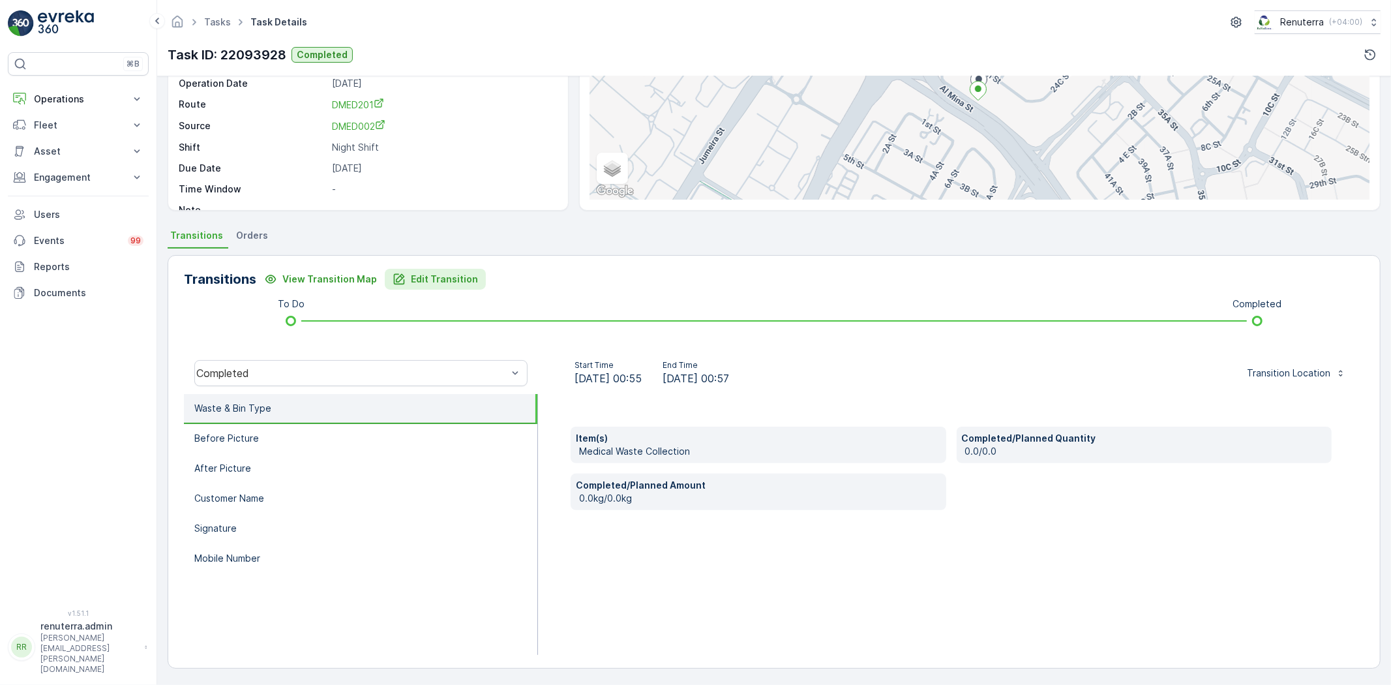
click at [444, 281] on p "Edit Transition" at bounding box center [444, 279] width 67 height 13
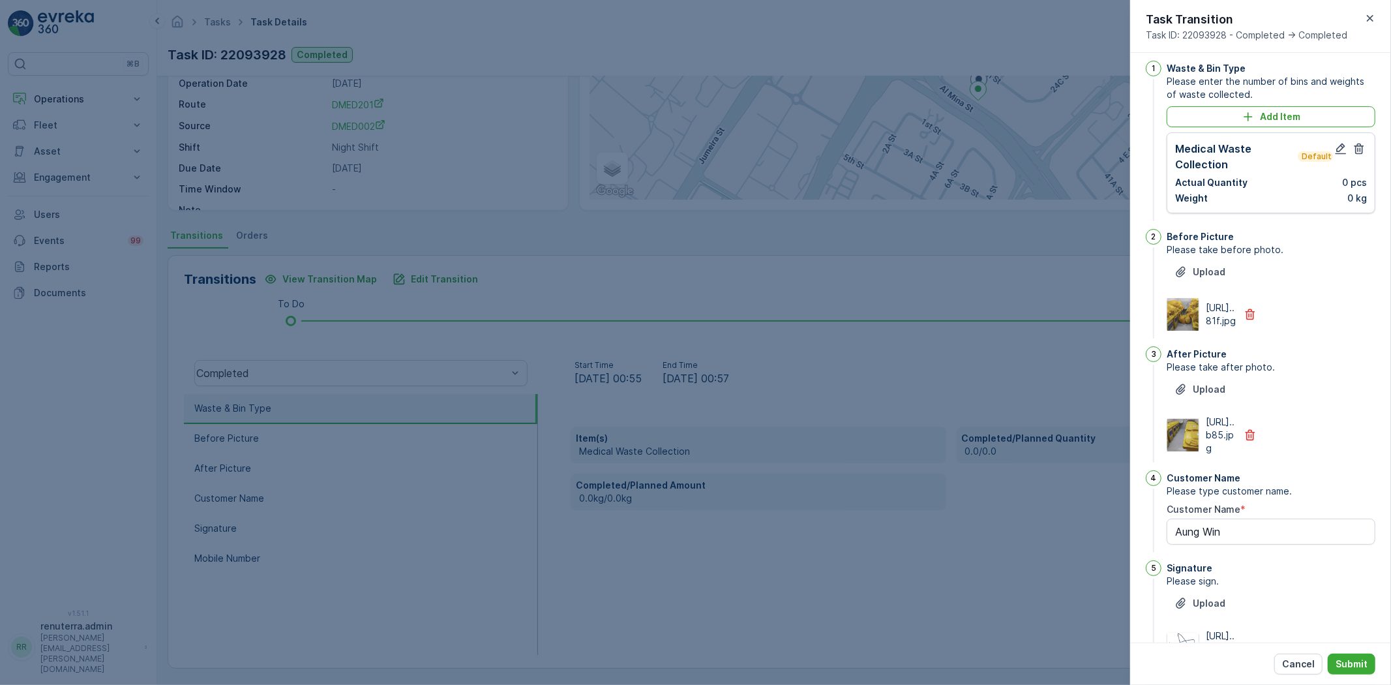
scroll to position [0, 0]
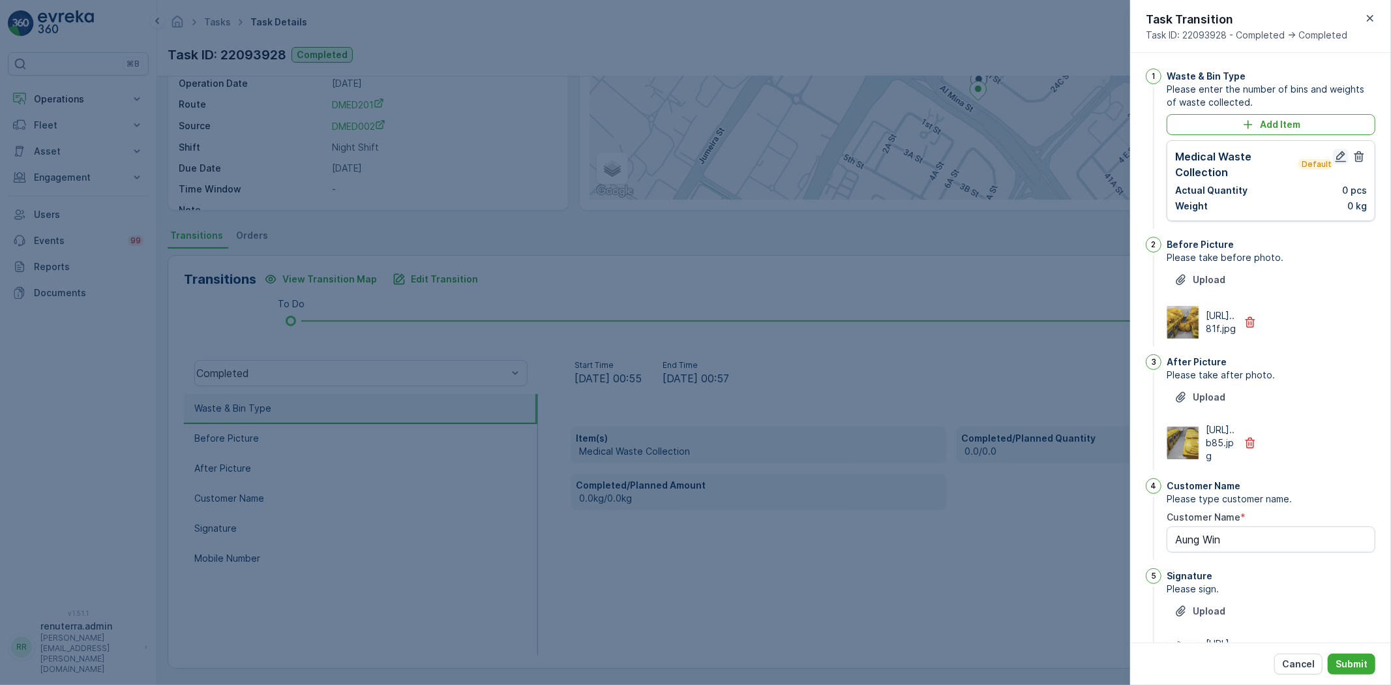
click at [1334, 157] on icon "button" at bounding box center [1340, 156] width 13 height 13
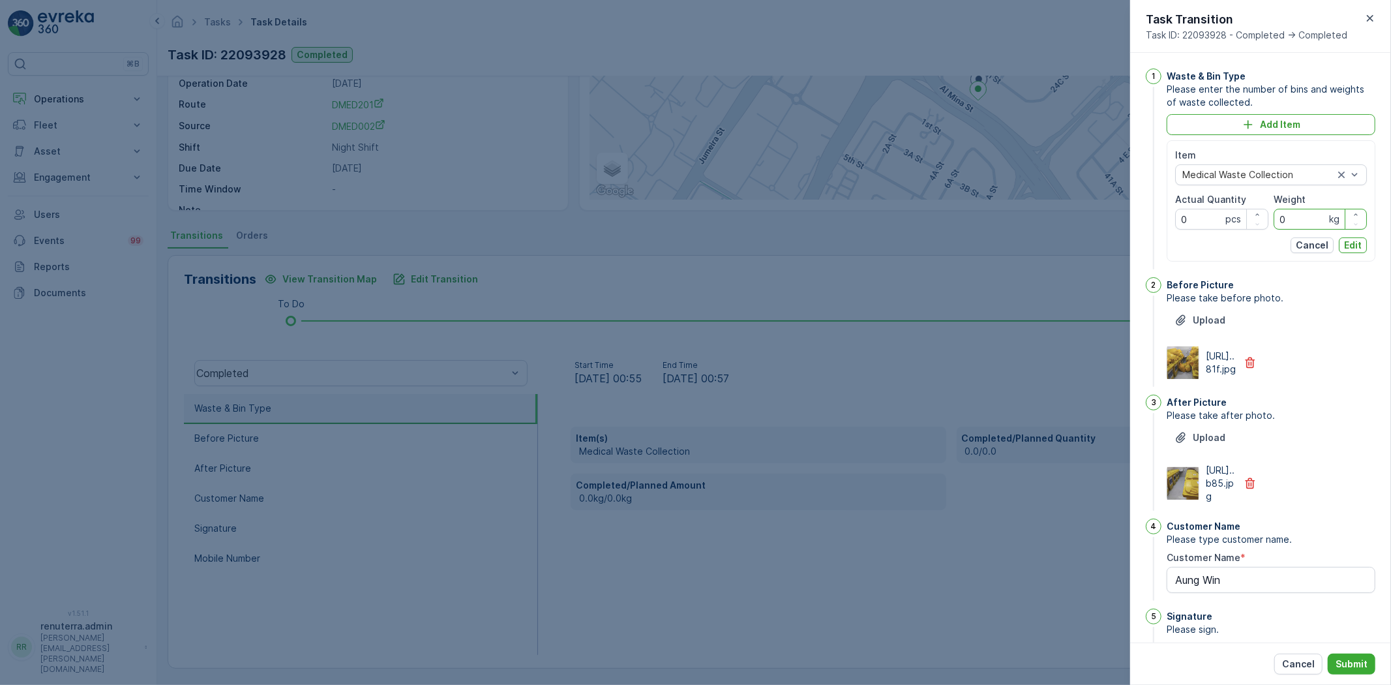
click at [1297, 227] on input "0" at bounding box center [1320, 219] width 93 height 21
type input "243"
click at [1212, 218] on Quantity "0" at bounding box center [1221, 219] width 93 height 21
type Quantity "45"
click at [1359, 246] on button "Edit" at bounding box center [1353, 245] width 28 height 16
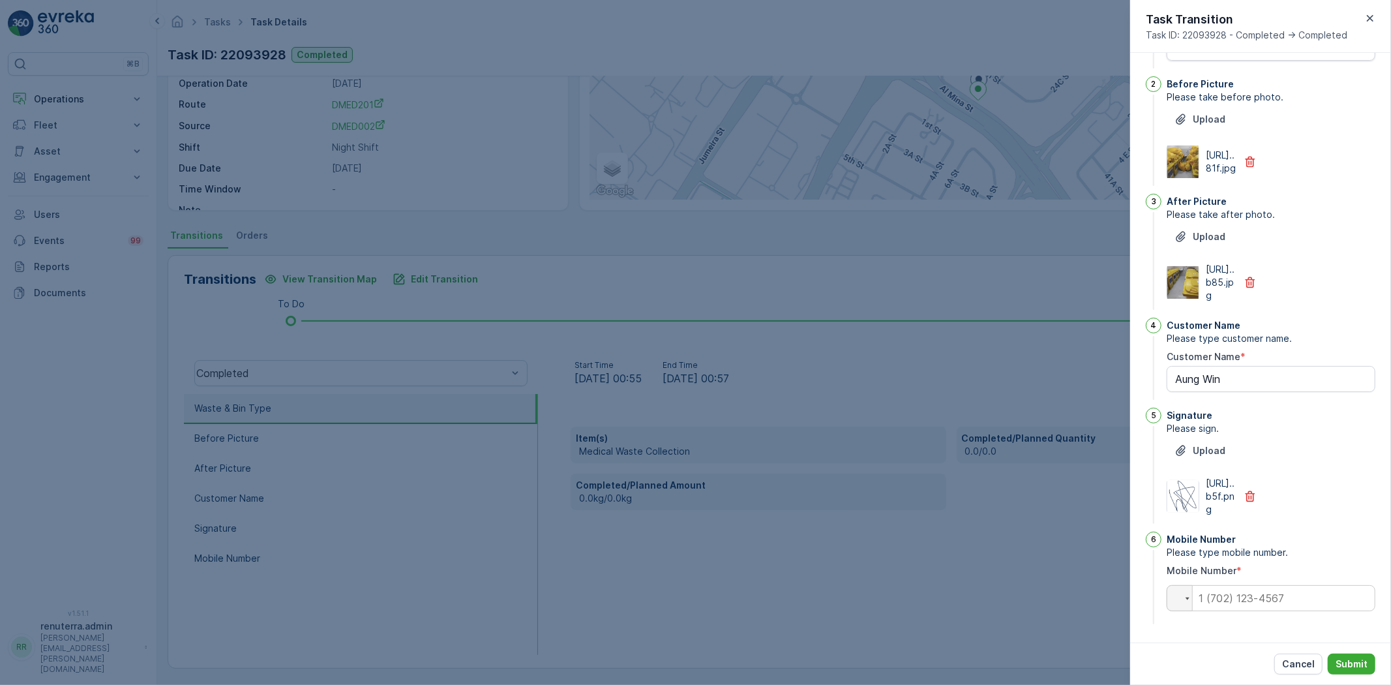
scroll to position [245, 0]
click at [1271, 592] on input "tel" at bounding box center [1271, 598] width 209 height 26
paste input "0528053403"
type input "0528053403"
click at [1357, 665] on p "Submit" at bounding box center [1352, 663] width 32 height 13
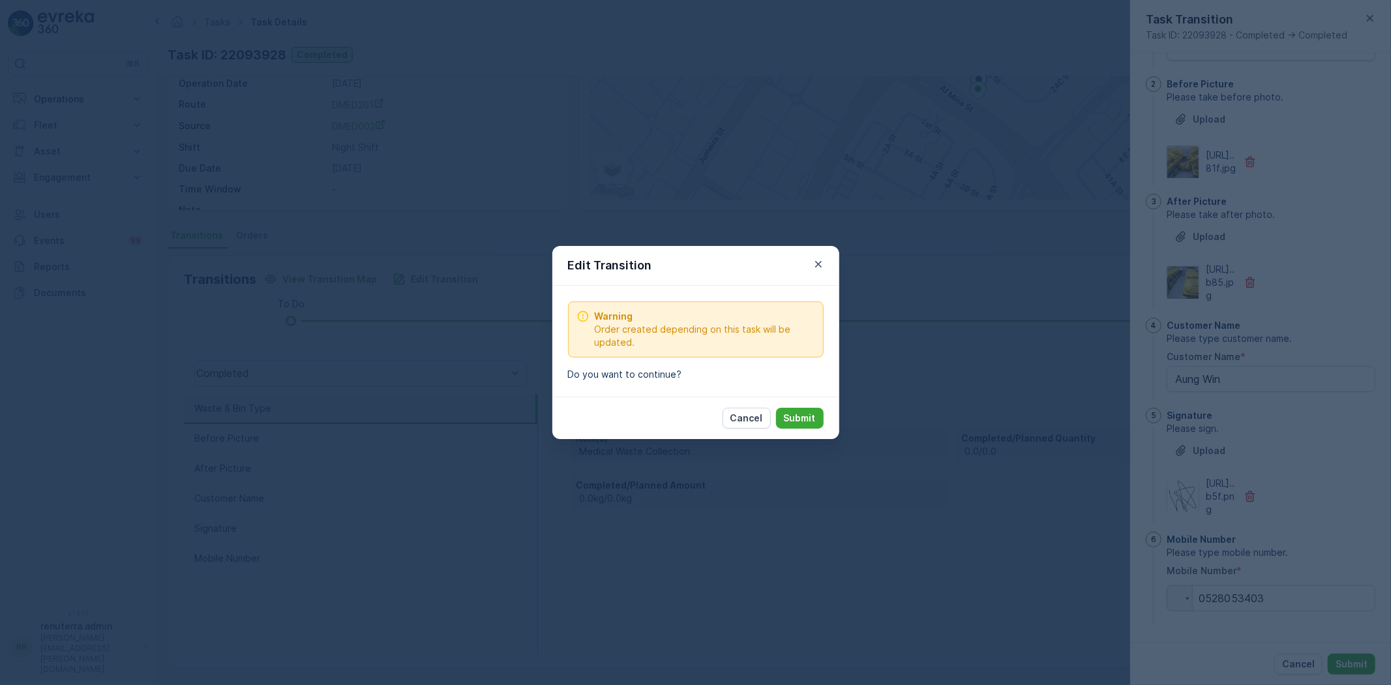
click at [803, 423] on p "Submit" at bounding box center [800, 418] width 32 height 13
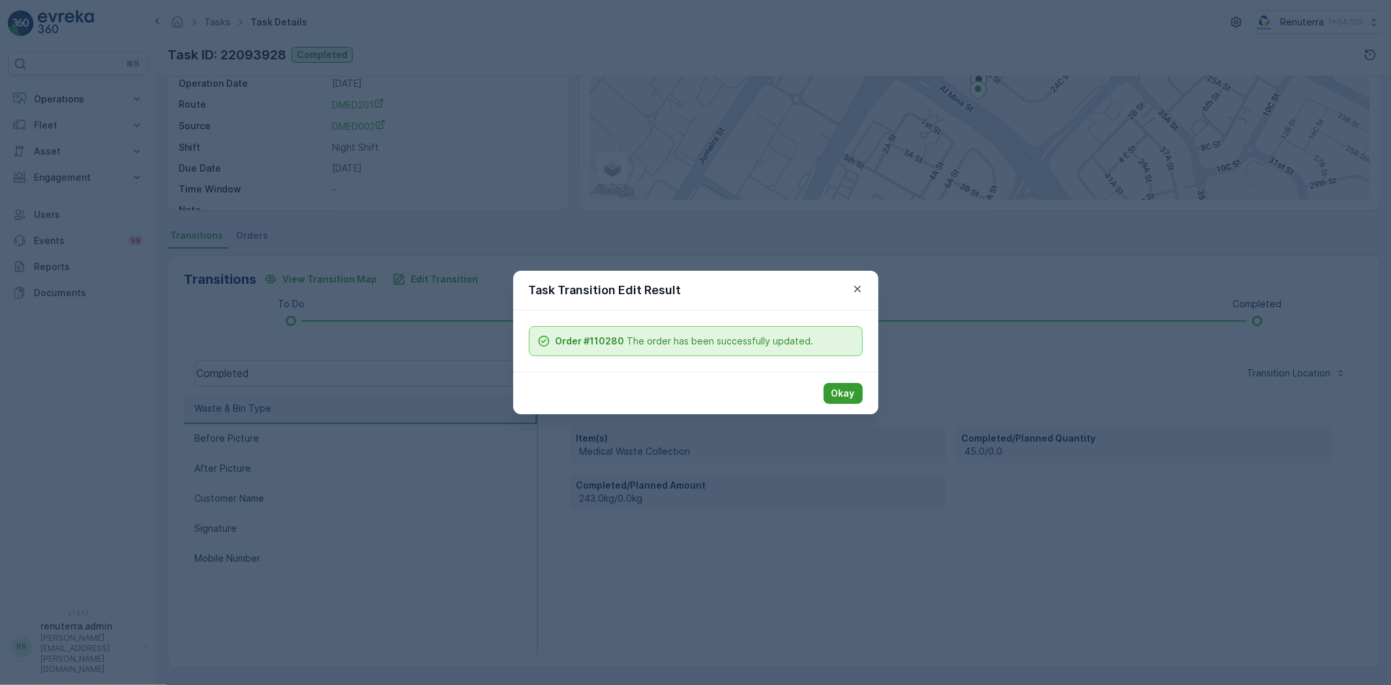
click at [839, 395] on p "Okay" at bounding box center [843, 393] width 23 height 13
